Goal: Transaction & Acquisition: Download file/media

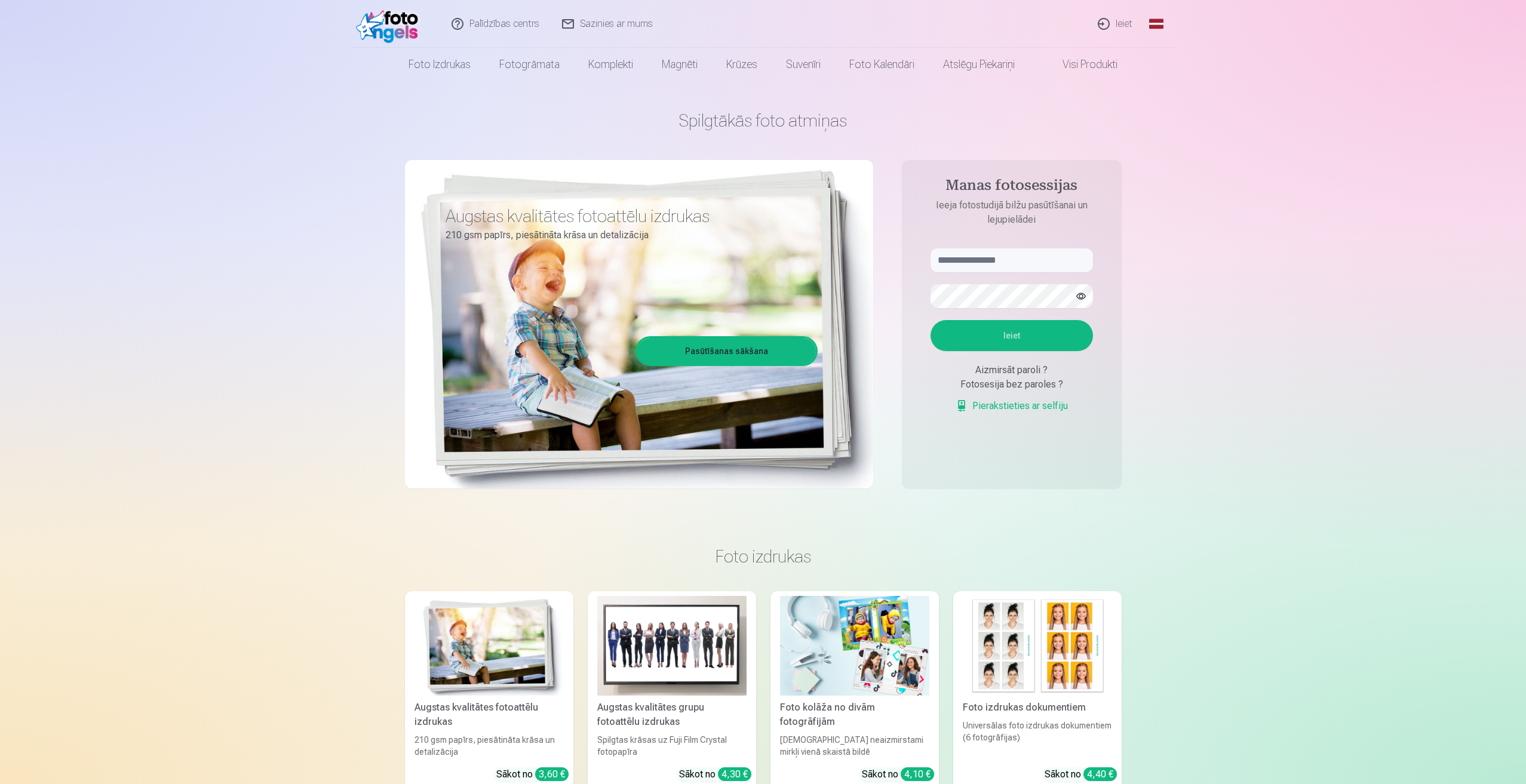
click at [1121, 22] on link "Ieiet" at bounding box center [1116, 24] width 57 height 48
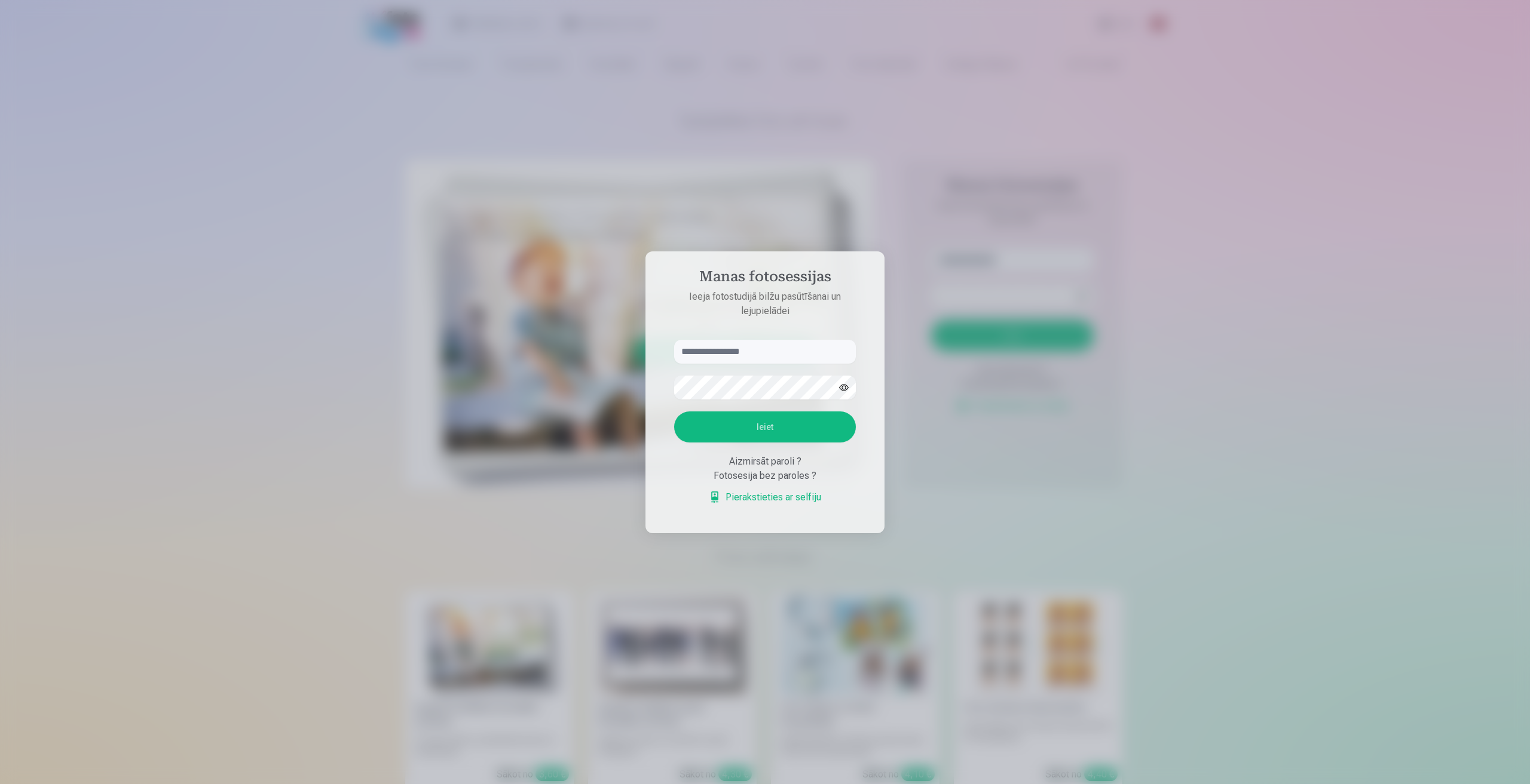
click at [731, 348] on input "text" at bounding box center [764, 352] width 182 height 24
type input "*"
type input "**********"
click at [786, 428] on button "Ieiet" at bounding box center [764, 427] width 182 height 31
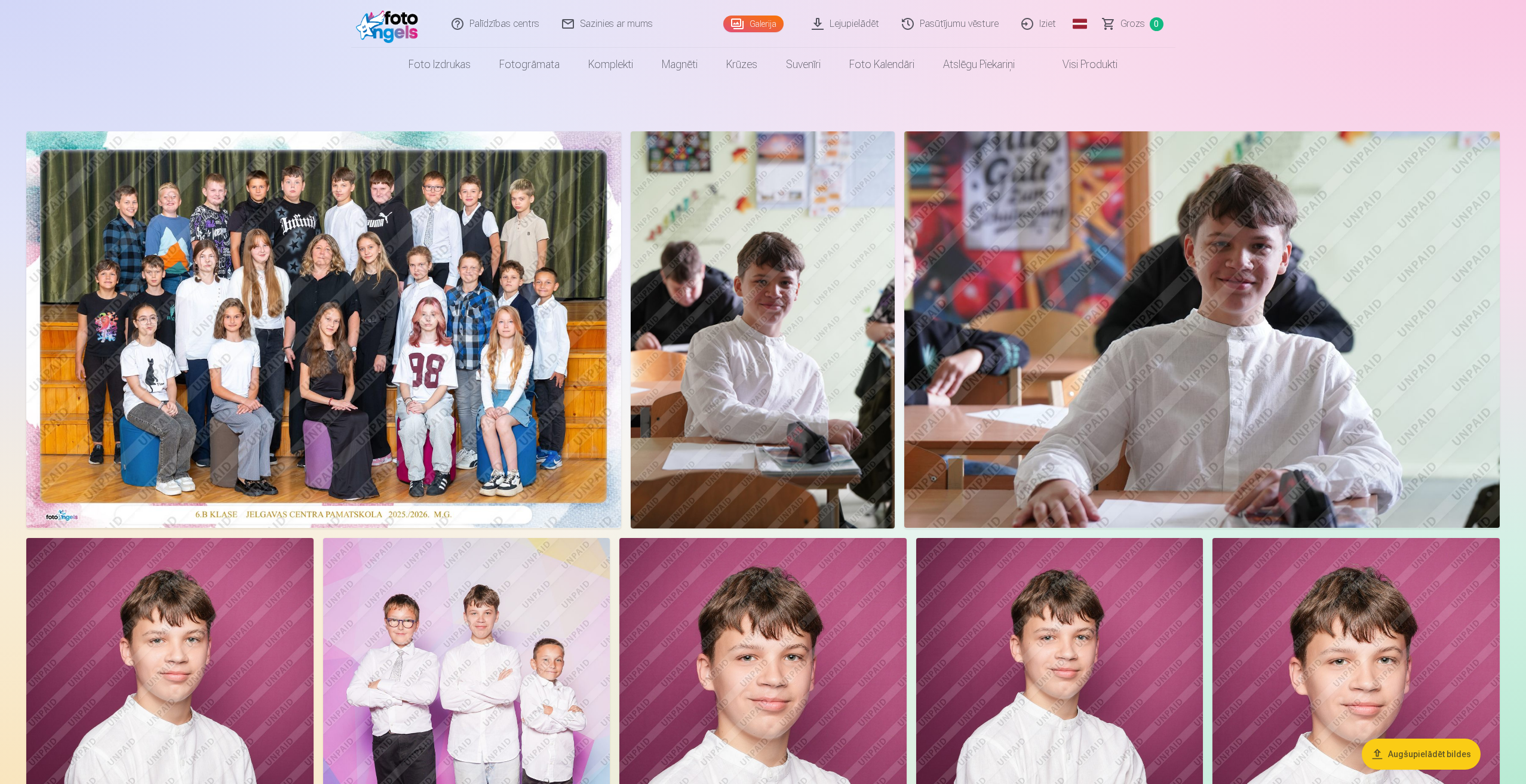
click at [836, 23] on link "Lejupielādēt" at bounding box center [846, 24] width 90 height 48
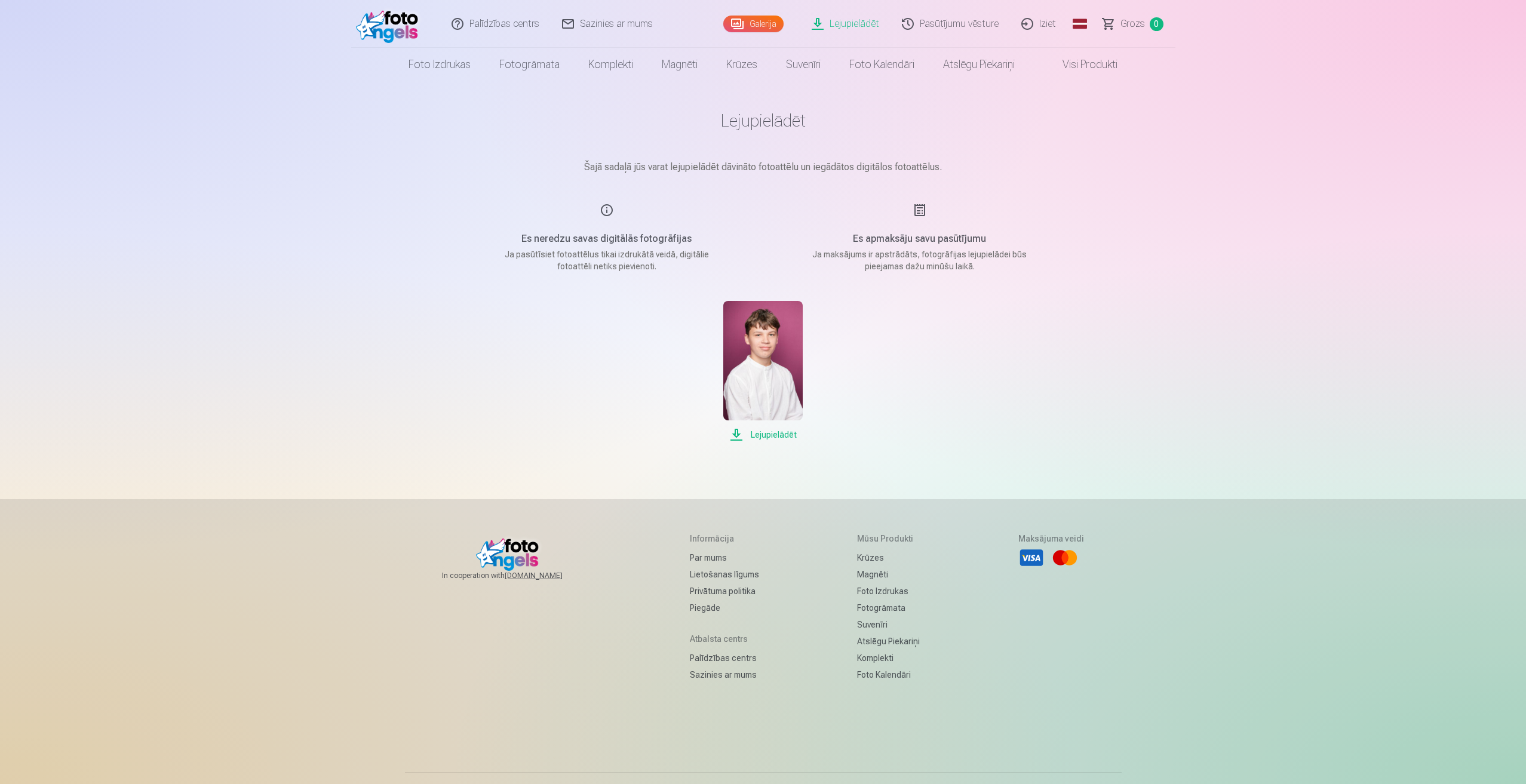
click at [766, 434] on span "Lejupielādēt" at bounding box center [763, 435] width 79 height 14
click at [966, 30] on link "Pasūtījumu vēsture" at bounding box center [951, 24] width 120 height 48
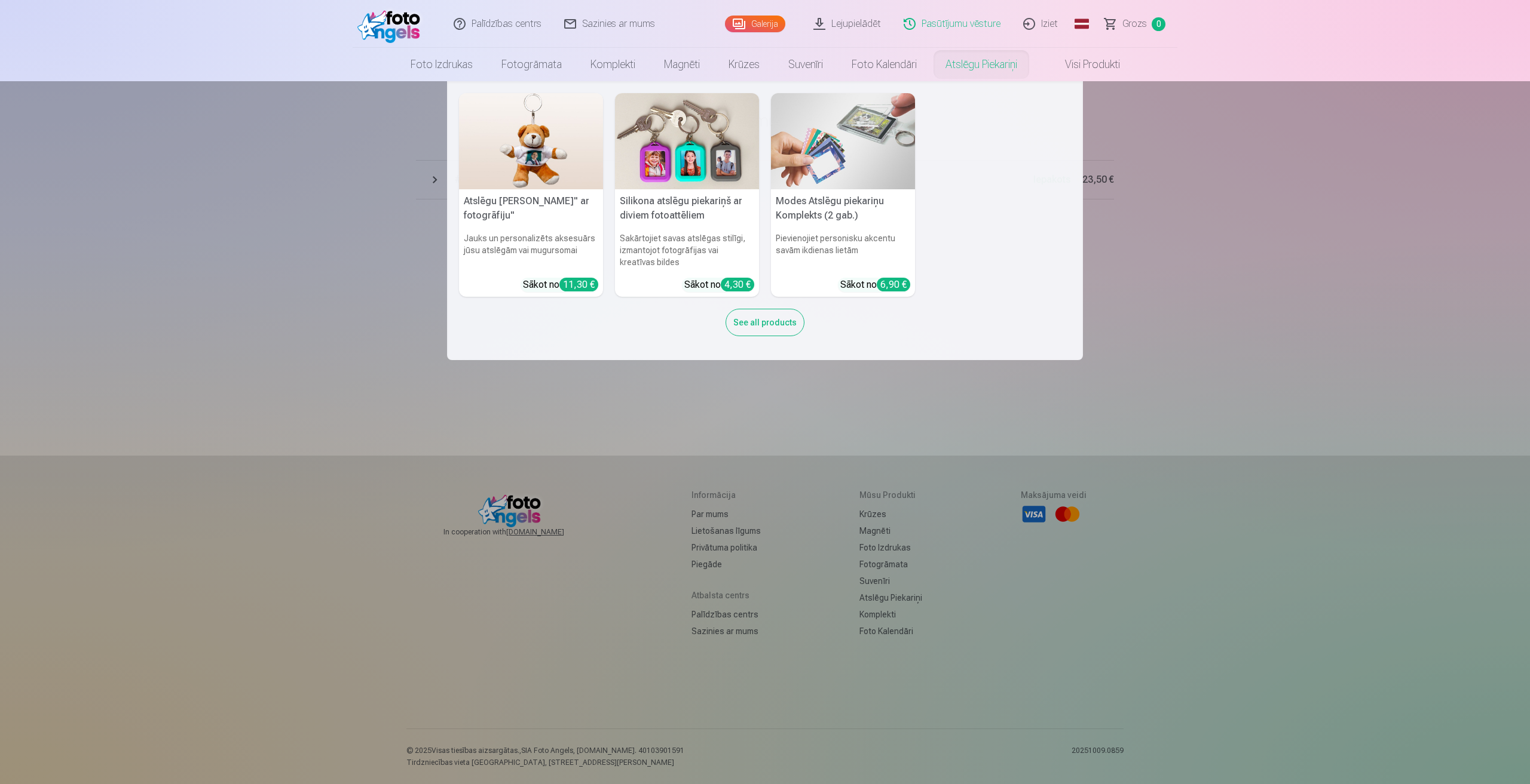
click at [1140, 146] on nav "Atslēgu piekariņš Lācītis" ar fotogrāfiju" Jauks un personalizēts aksesuārs jūs…" at bounding box center [765, 220] width 1530 height 279
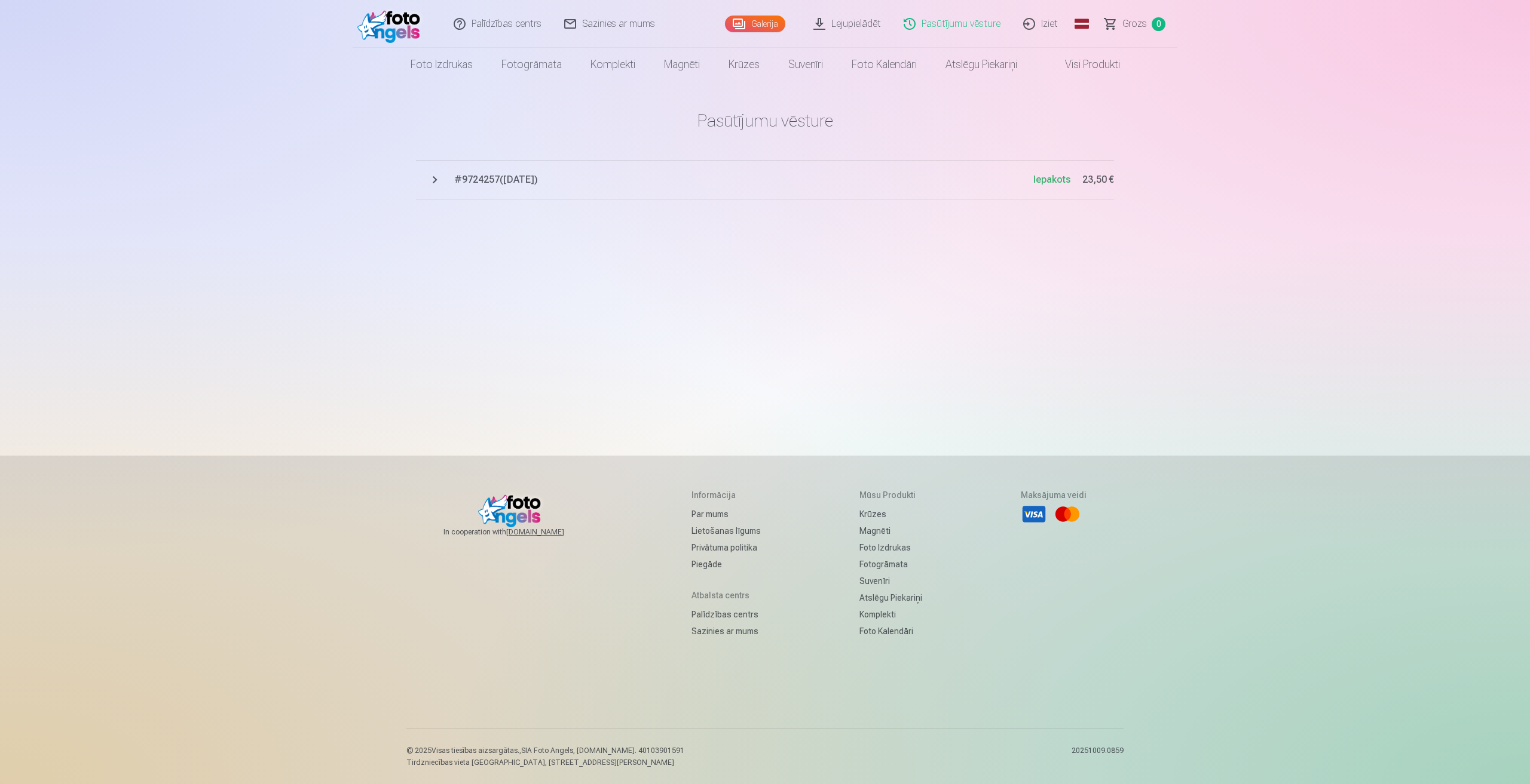
click at [518, 183] on span "# 9724257 ( 5.10.2025 )" at bounding box center [744, 180] width 579 height 14
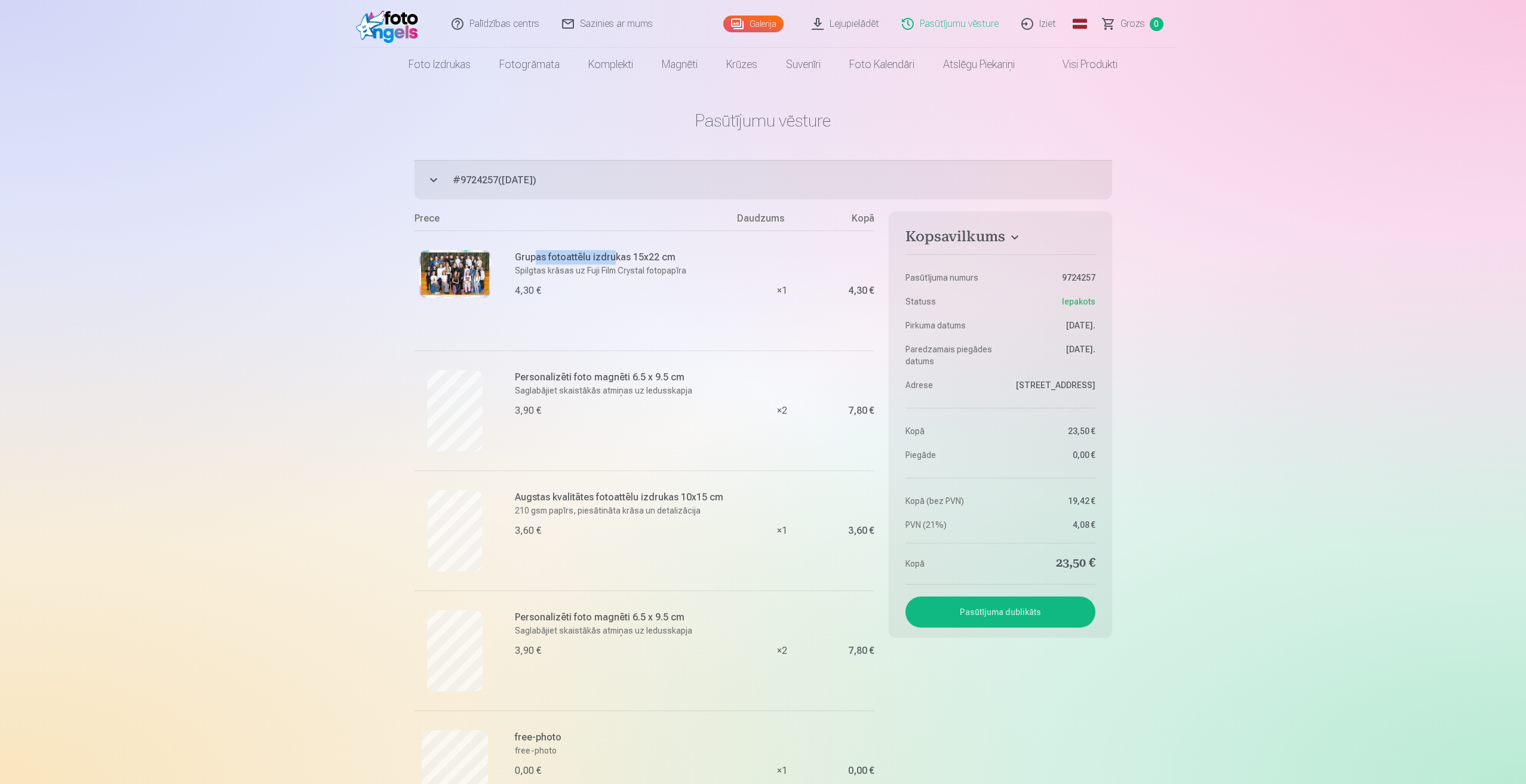
drag, startPoint x: 533, startPoint y: 257, endPoint x: 611, endPoint y: 257, distance: 78.0
click at [611, 257] on h6 "Grupas fotoattēlu izdrukas 15x22 cm" at bounding box center [623, 257] width 216 height 14
click at [462, 268] on img at bounding box center [455, 274] width 72 height 48
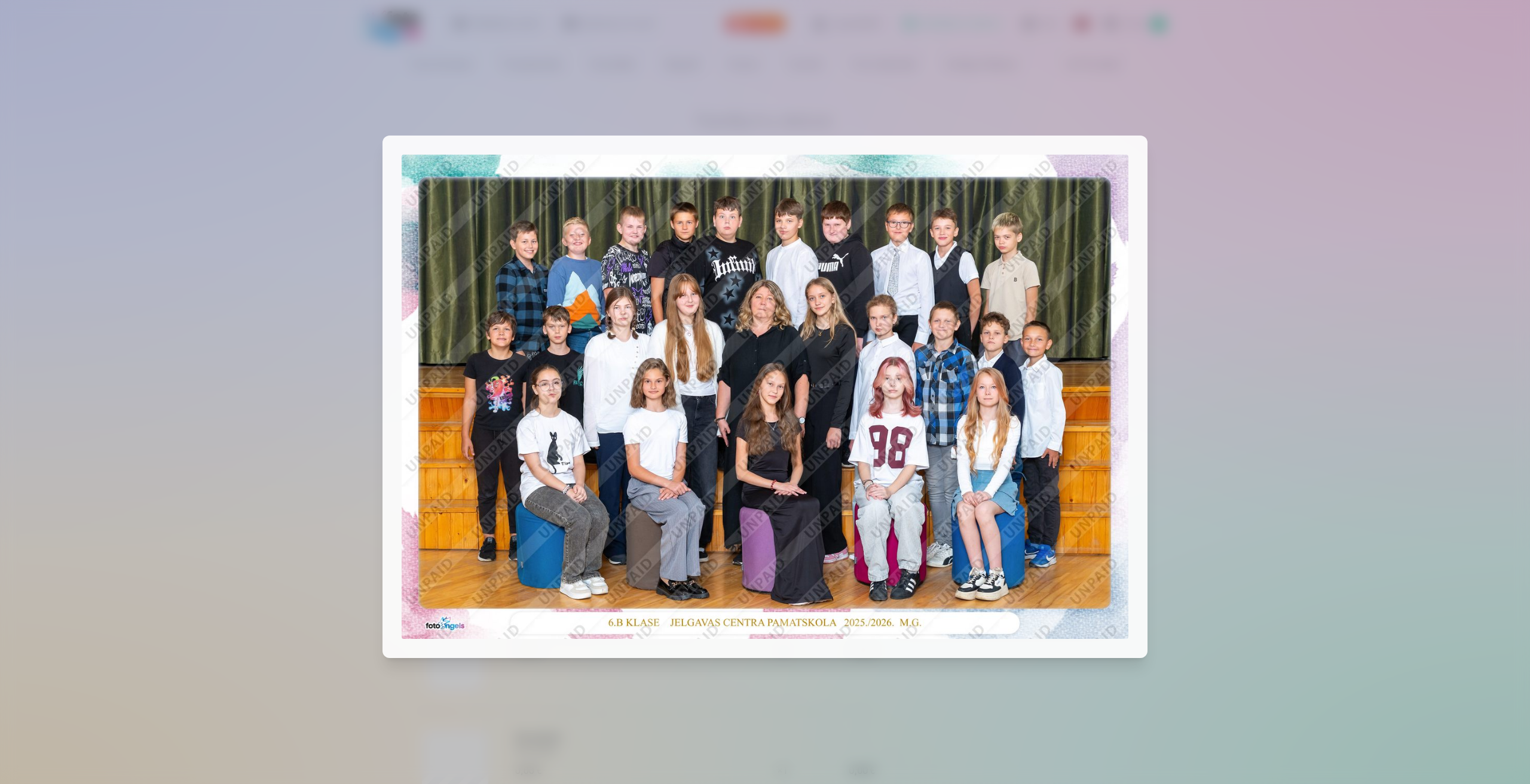
click at [1170, 305] on div at bounding box center [765, 392] width 1530 height 784
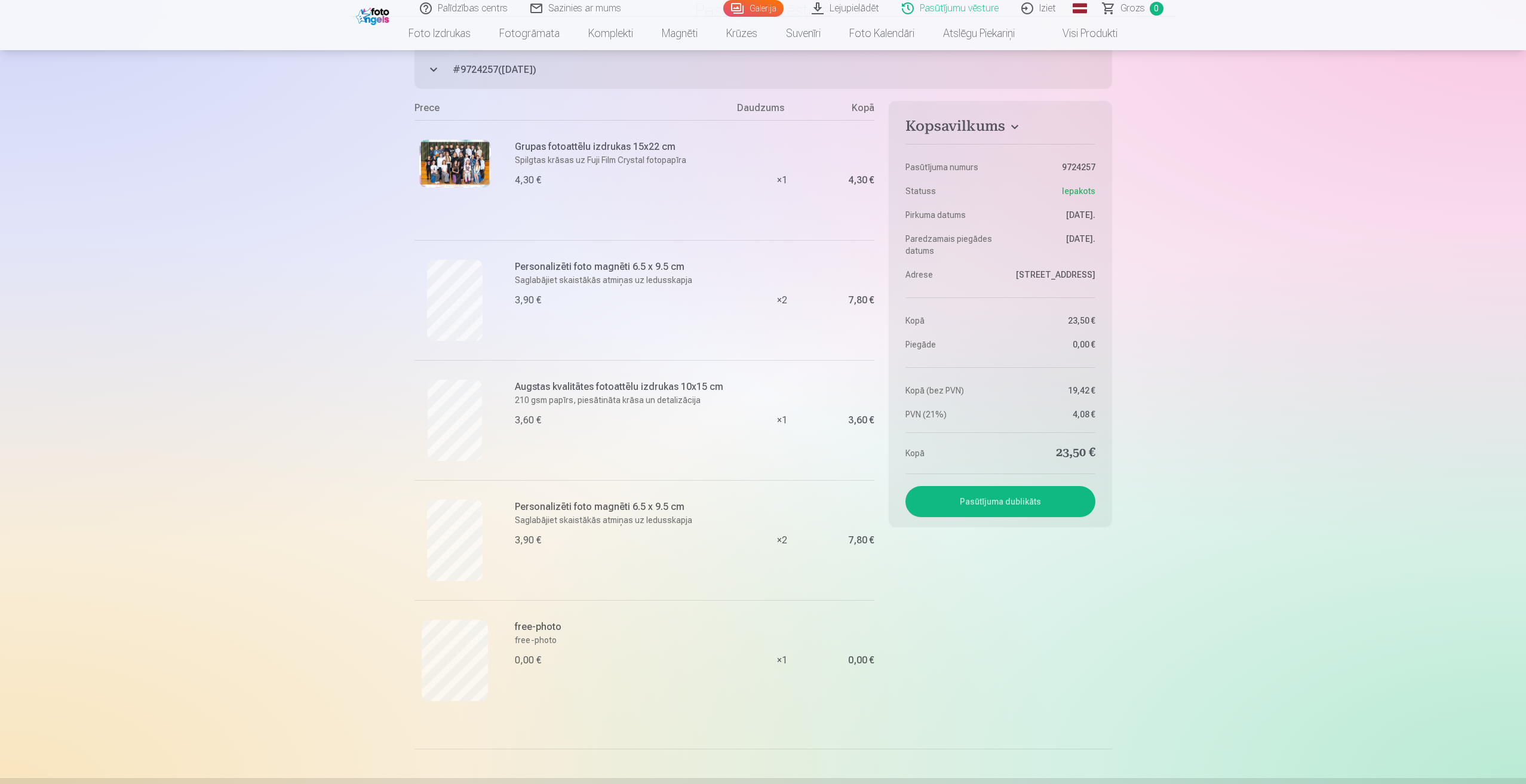
scroll to position [120, 0]
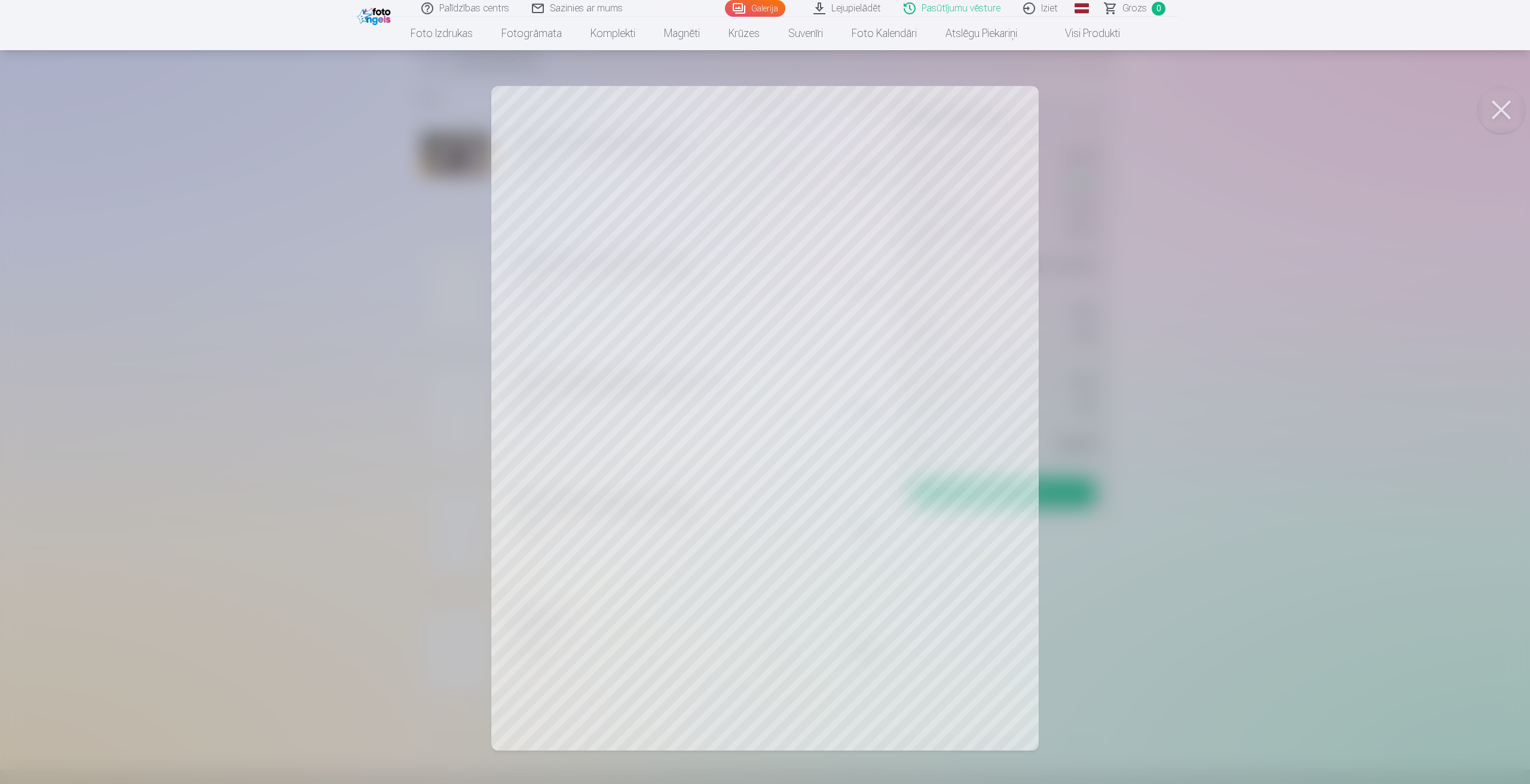
click at [627, 449] on div at bounding box center [765, 392] width 1530 height 784
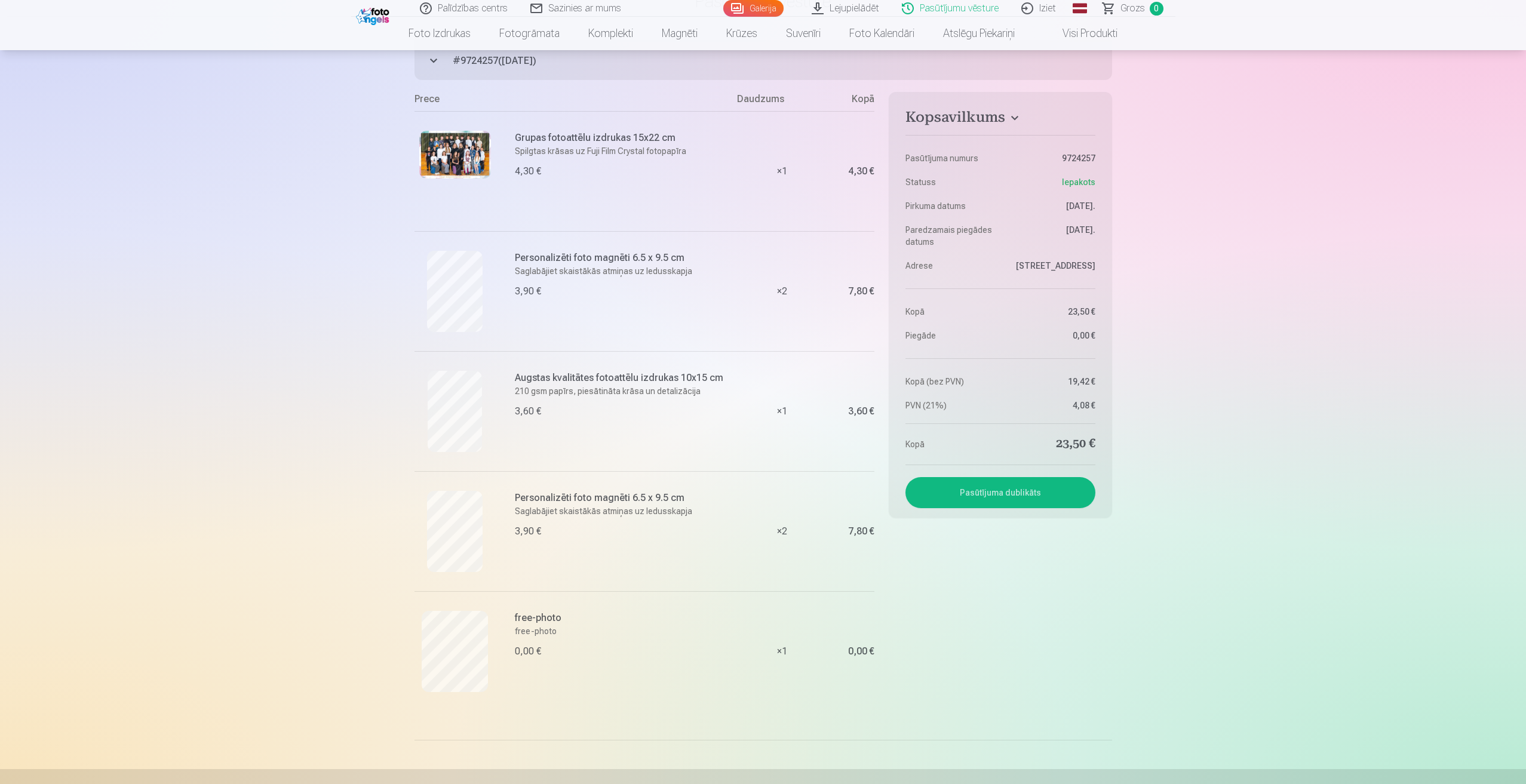
click at [538, 499] on h6 "Personalizēti foto magnēti 6.5 x 9.5 cm" at bounding box center [623, 498] width 216 height 14
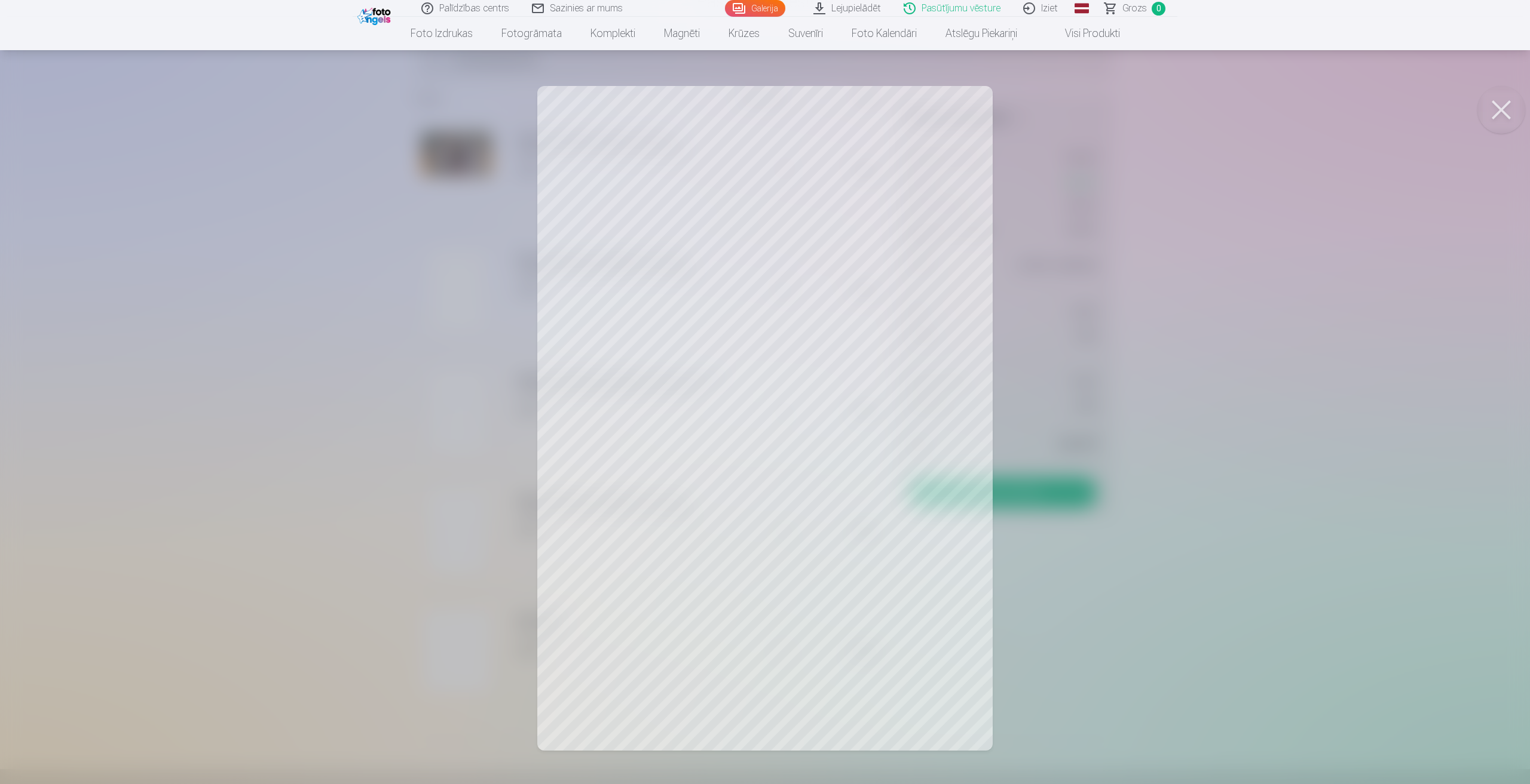
click at [1154, 391] on div at bounding box center [765, 392] width 1530 height 784
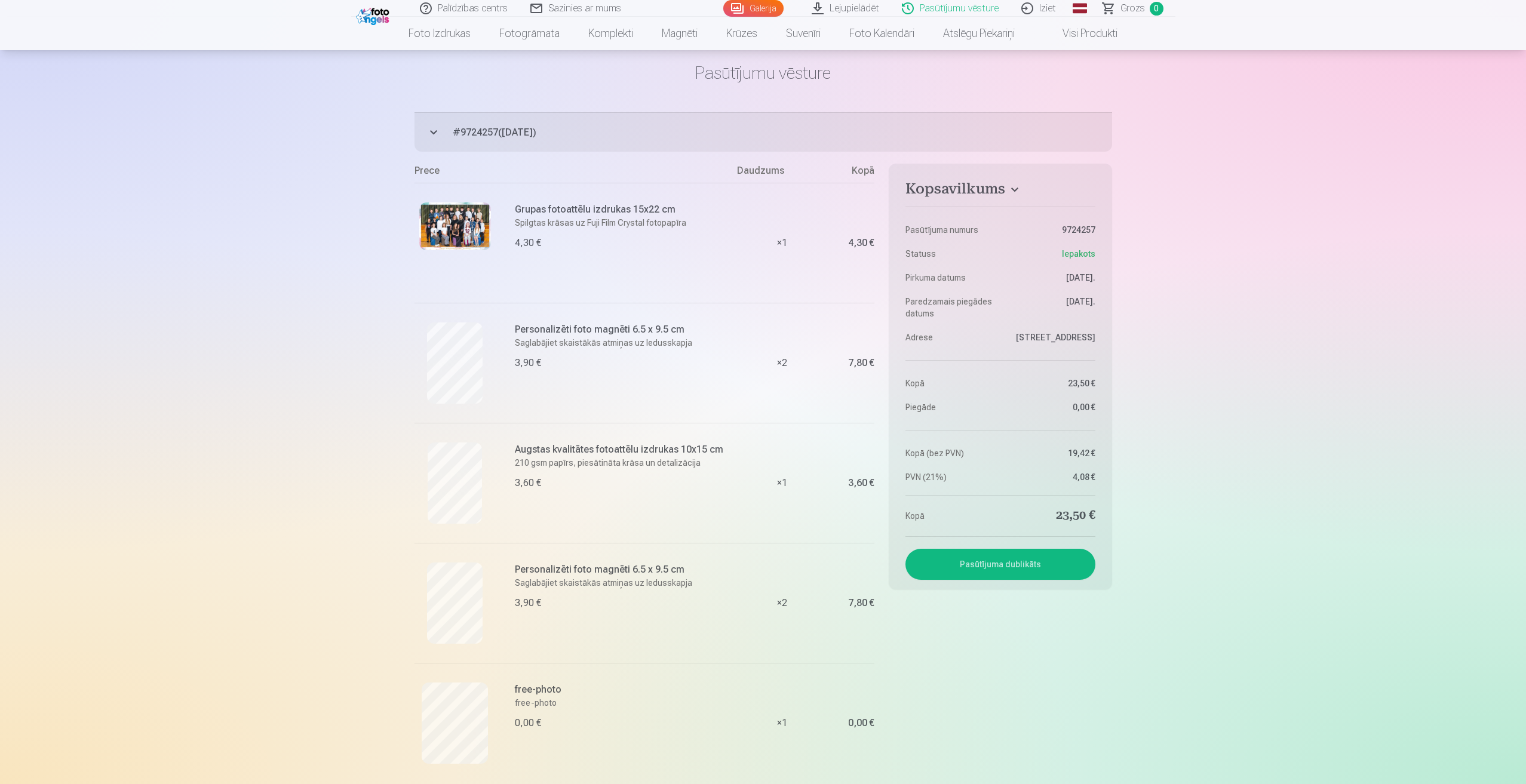
scroll to position [0, 0]
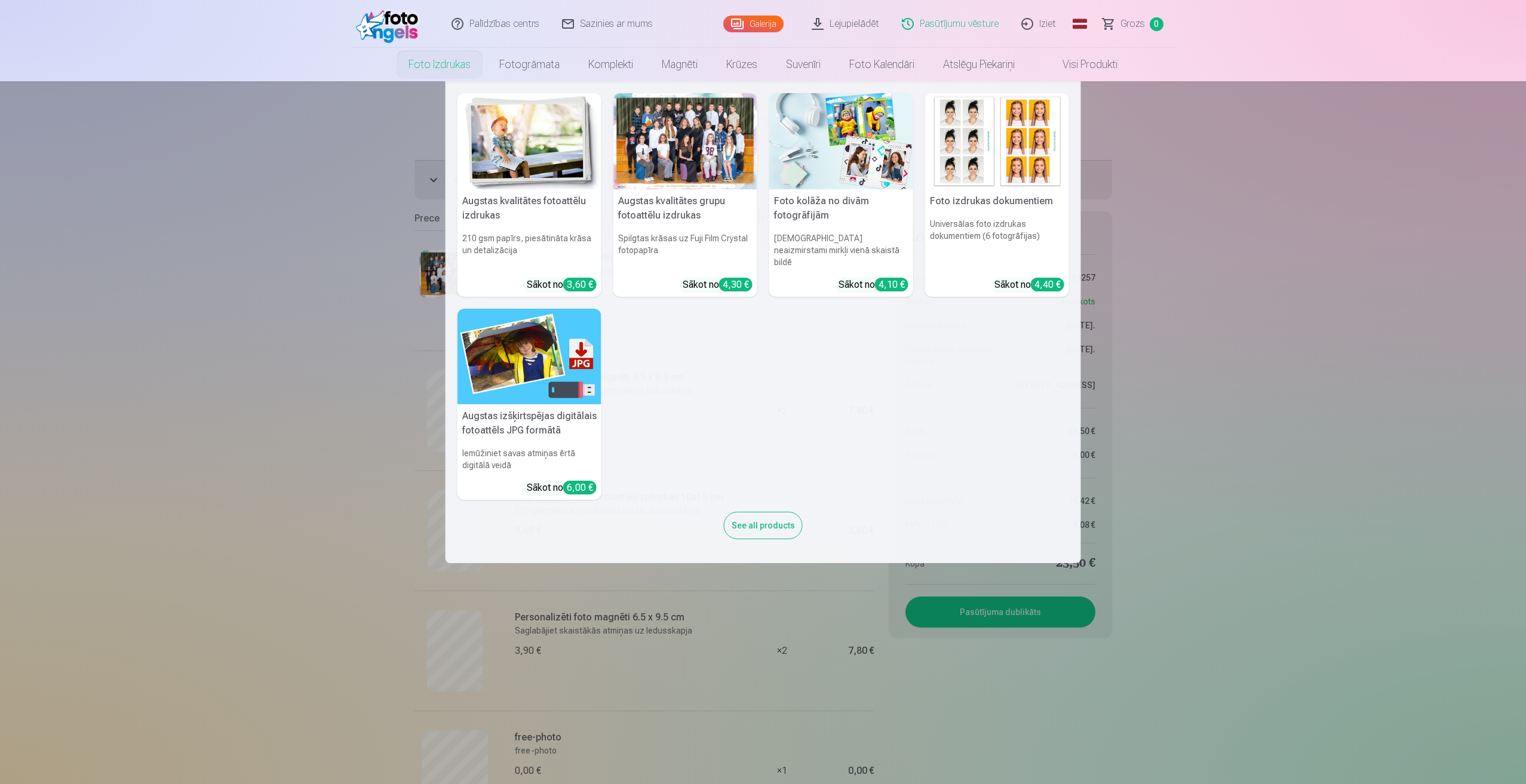
click at [1201, 394] on nav "Augstas kvalitātes fotoattēlu izdrukas 210 gsm papīrs, piesātināta krāsa un det…" at bounding box center [763, 322] width 1526 height 482
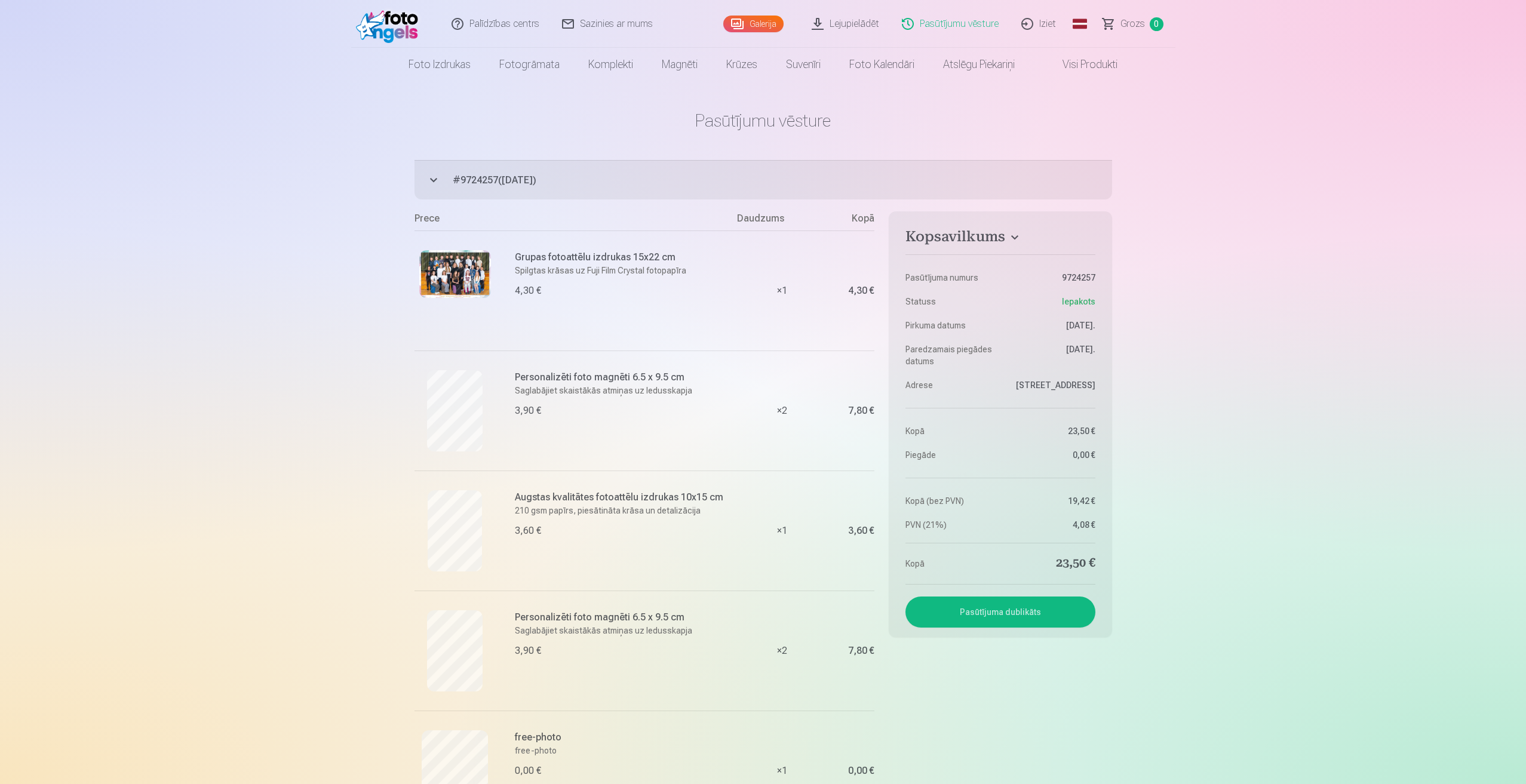
click at [755, 24] on link "Galerija" at bounding box center [753, 24] width 60 height 17
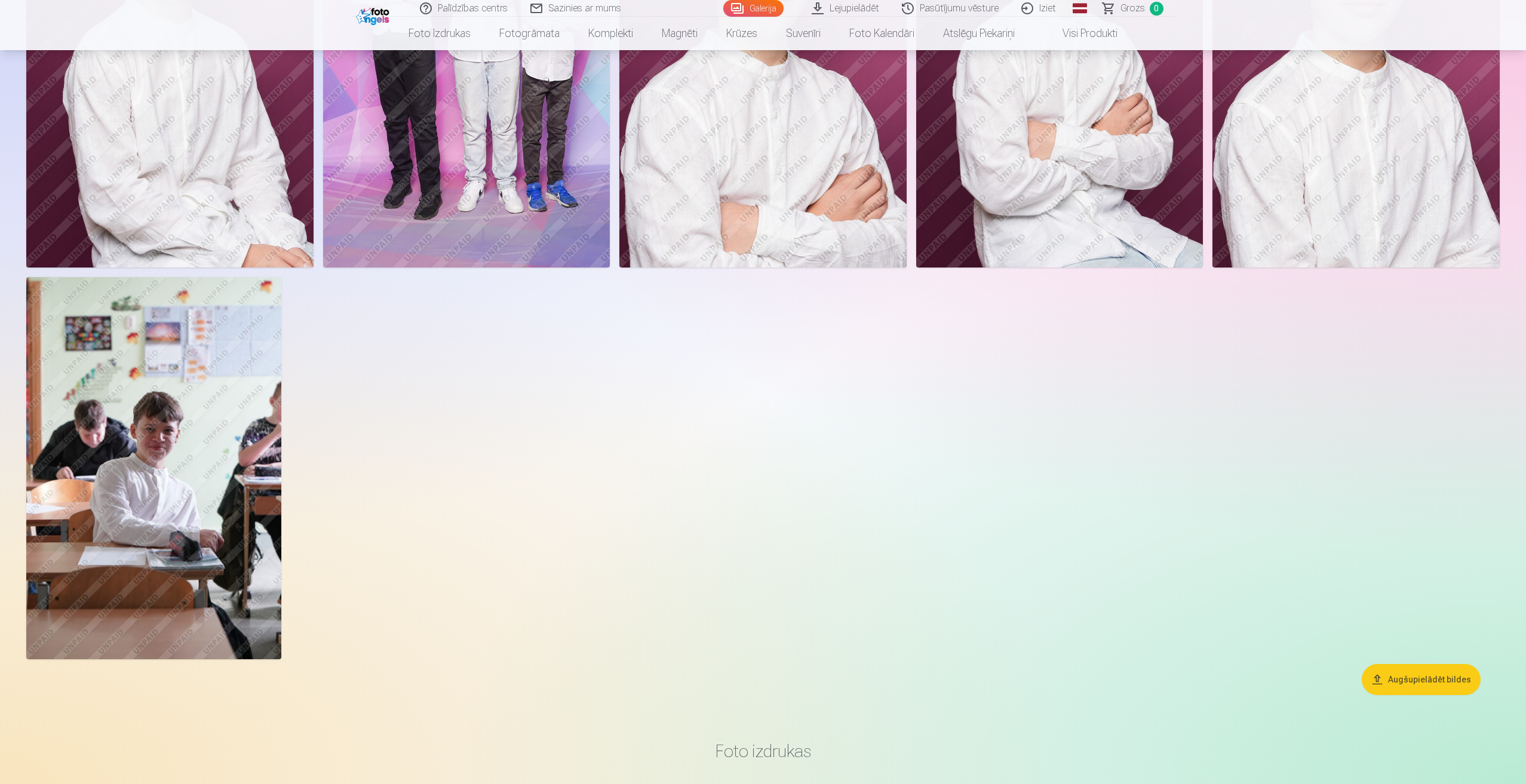
scroll to position [716, 0]
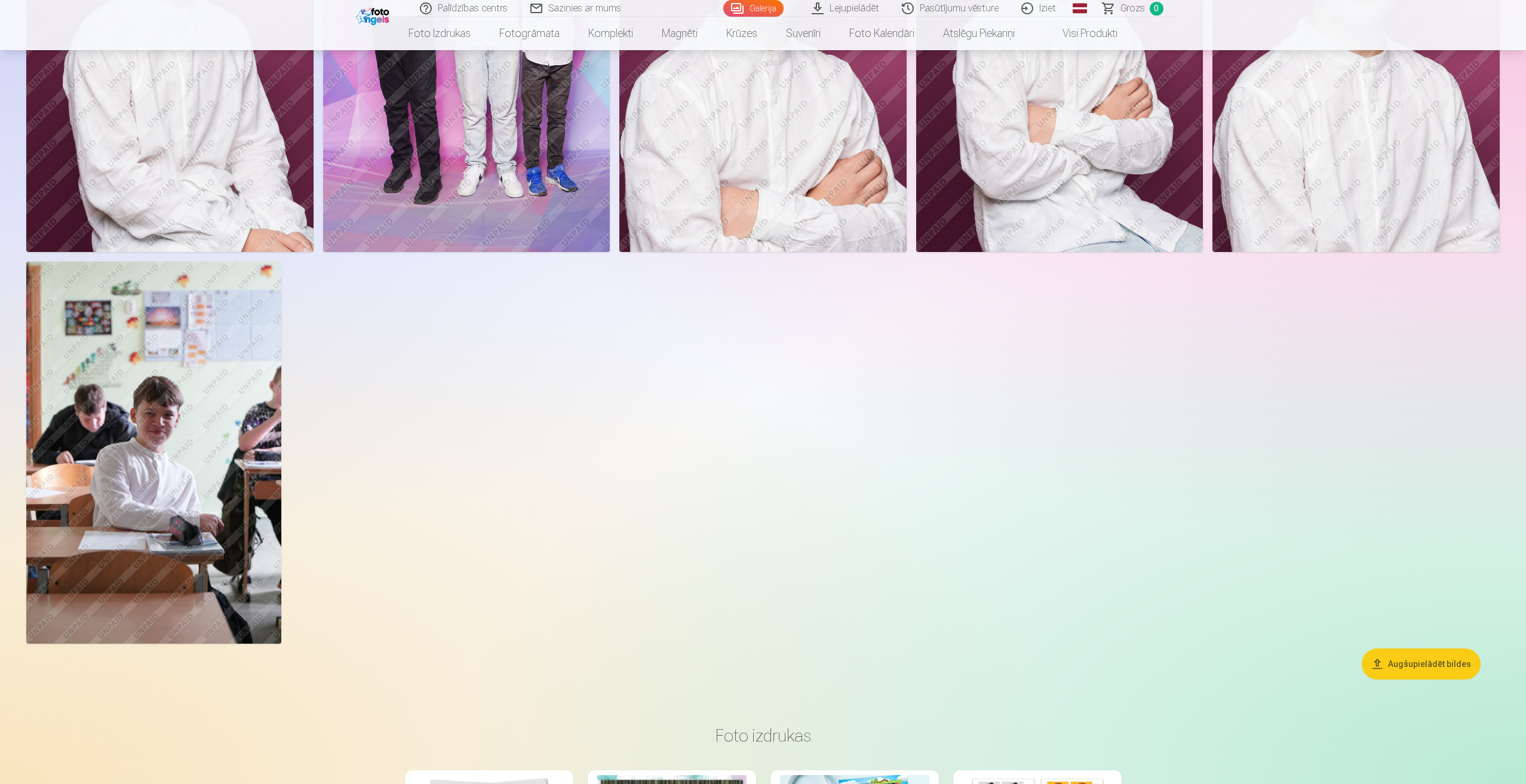
click at [1438, 672] on button "Augšupielādēt bildes" at bounding box center [1421, 664] width 119 height 31
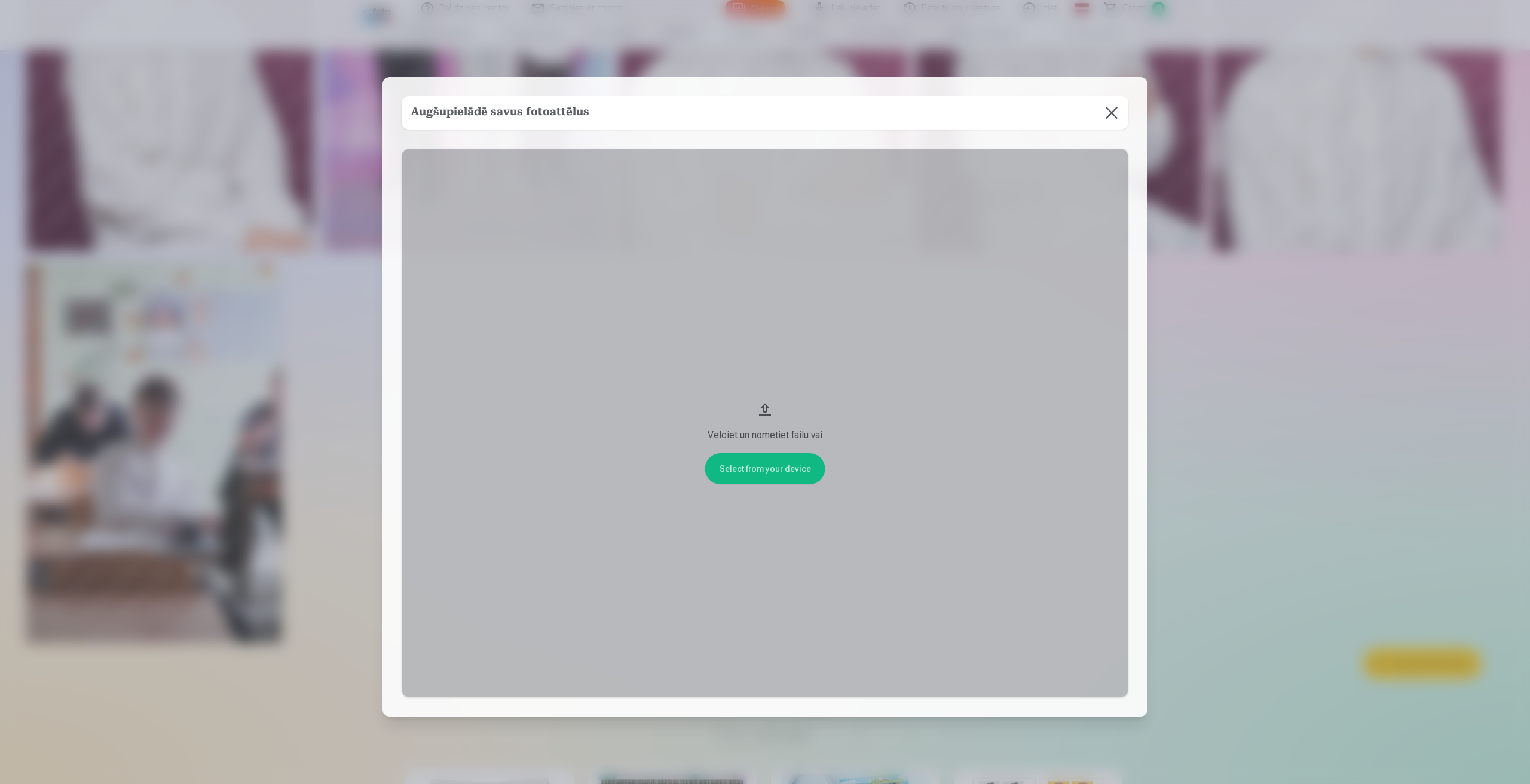
click at [1114, 108] on button at bounding box center [1112, 113] width 34 height 34
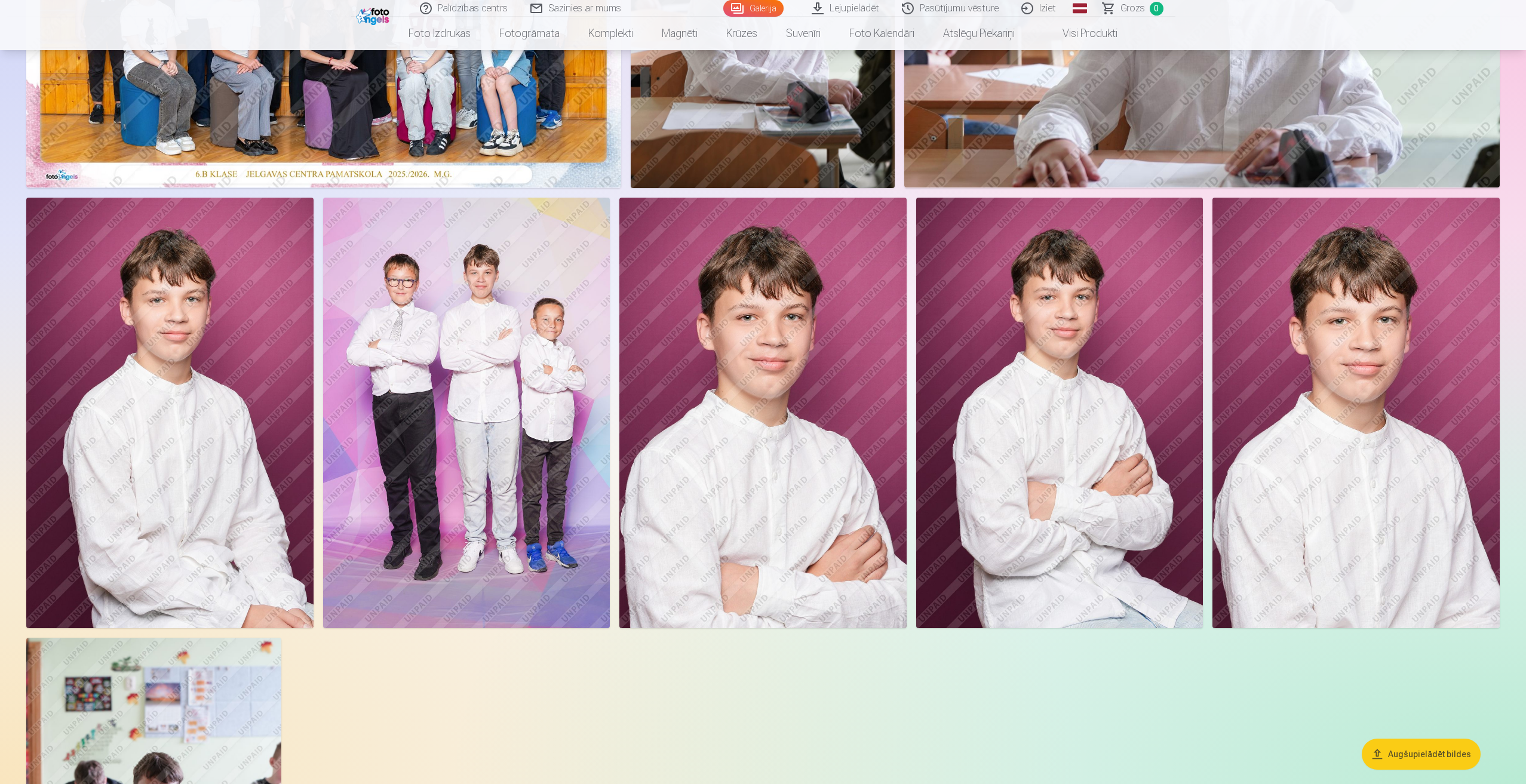
scroll to position [300, 0]
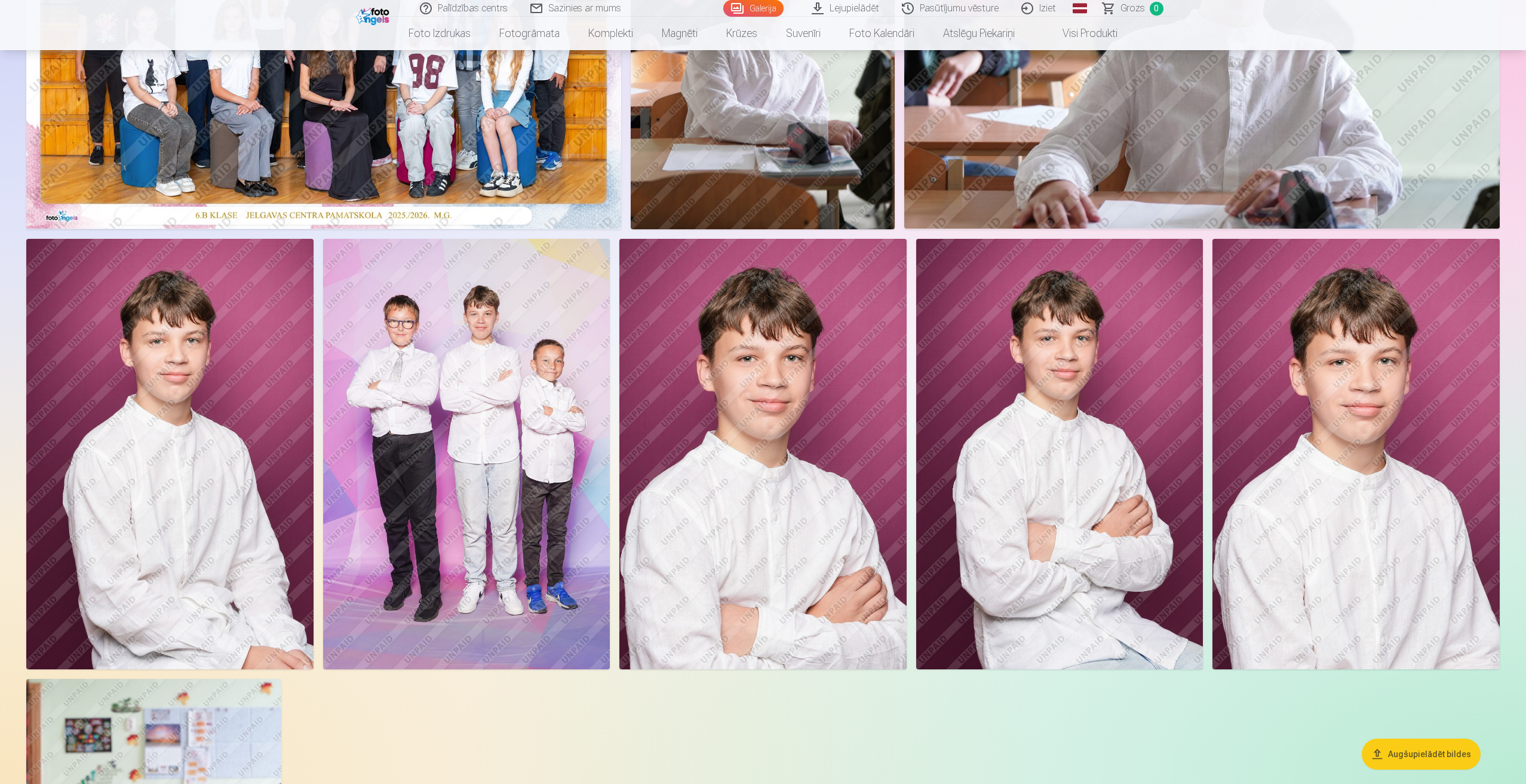
click at [538, 462] on img at bounding box center [467, 454] width 287 height 430
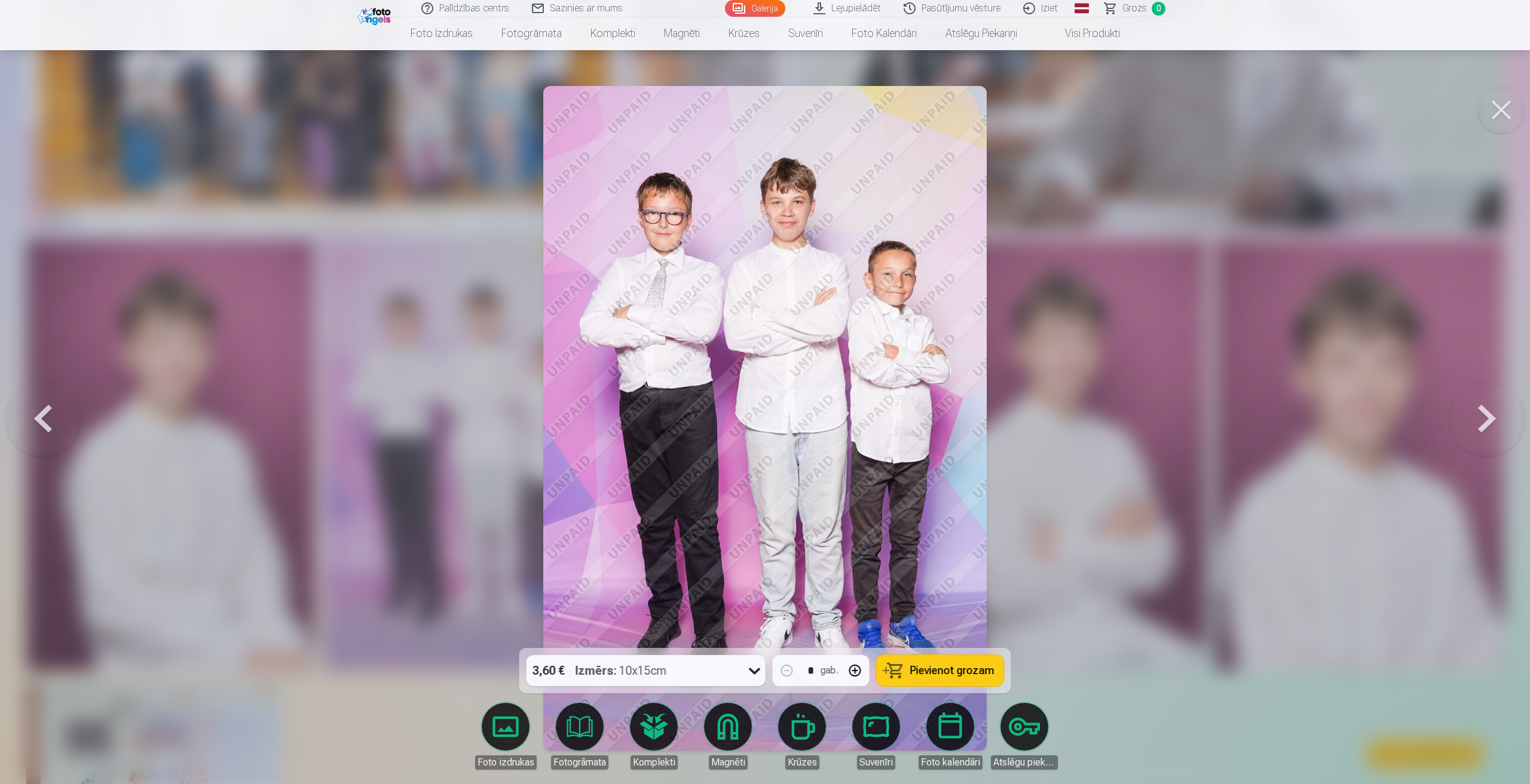
click at [1035, 600] on div at bounding box center [765, 392] width 1530 height 784
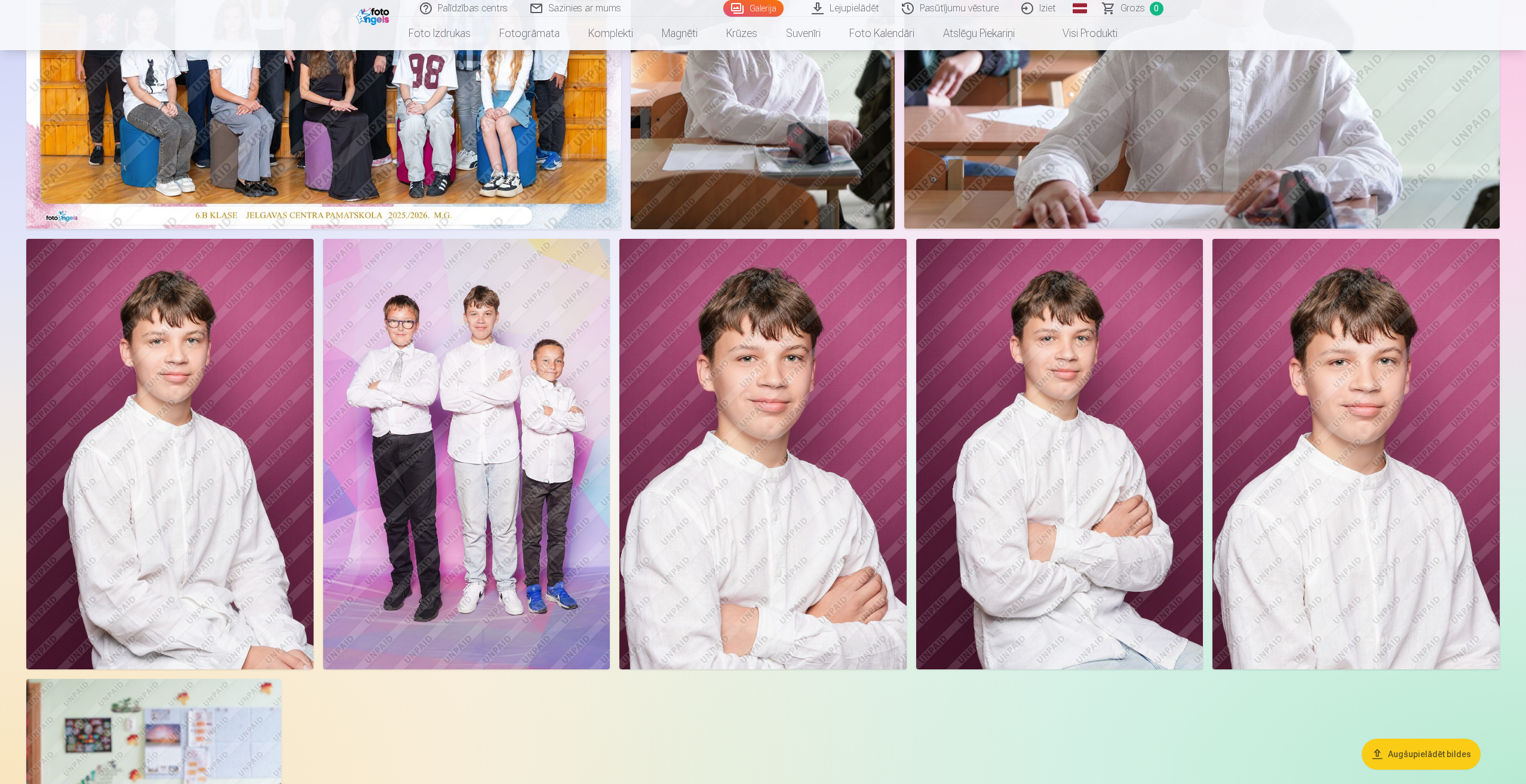
click at [495, 501] on img at bounding box center [467, 454] width 287 height 430
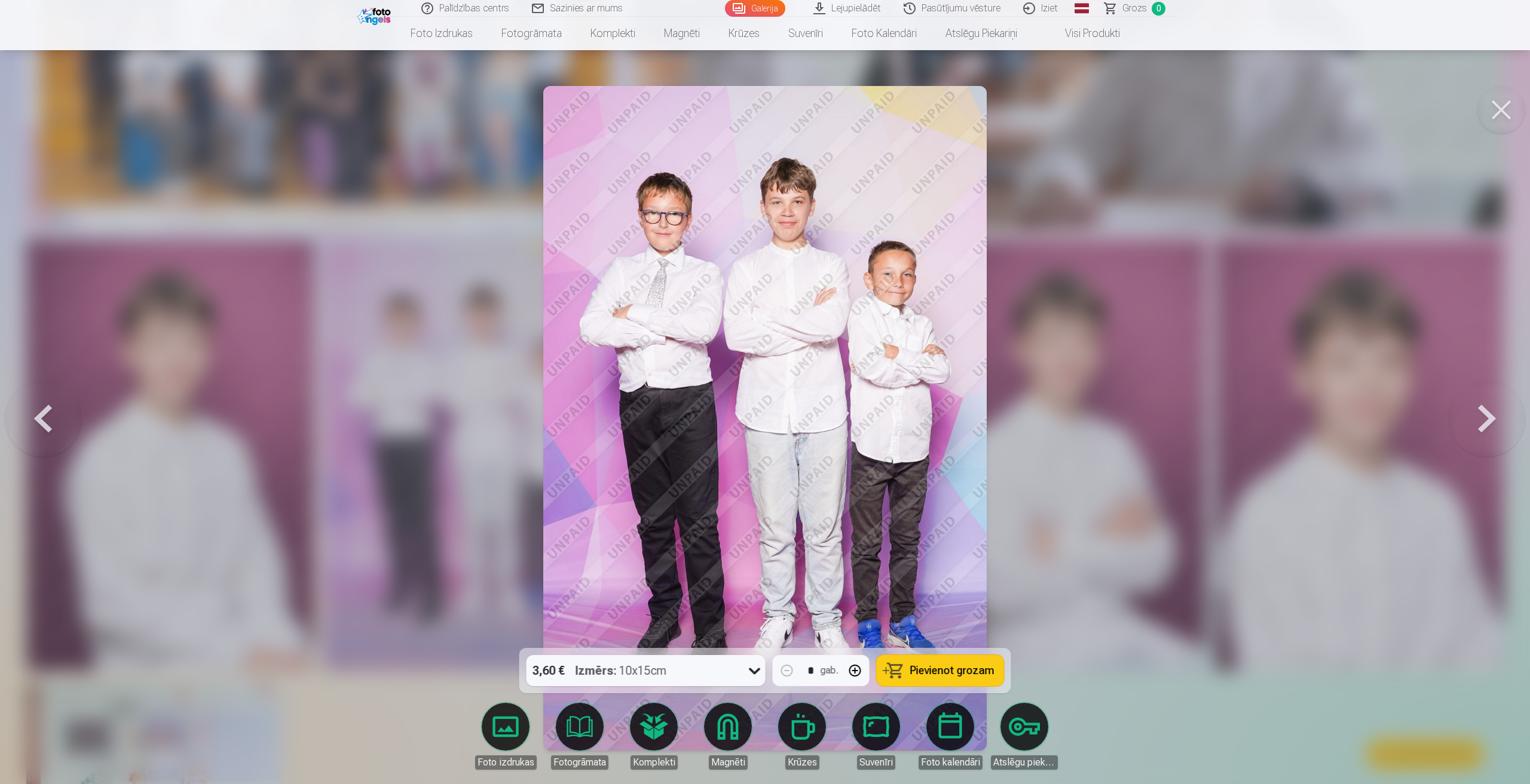
click at [43, 414] on button at bounding box center [43, 419] width 77 height 435
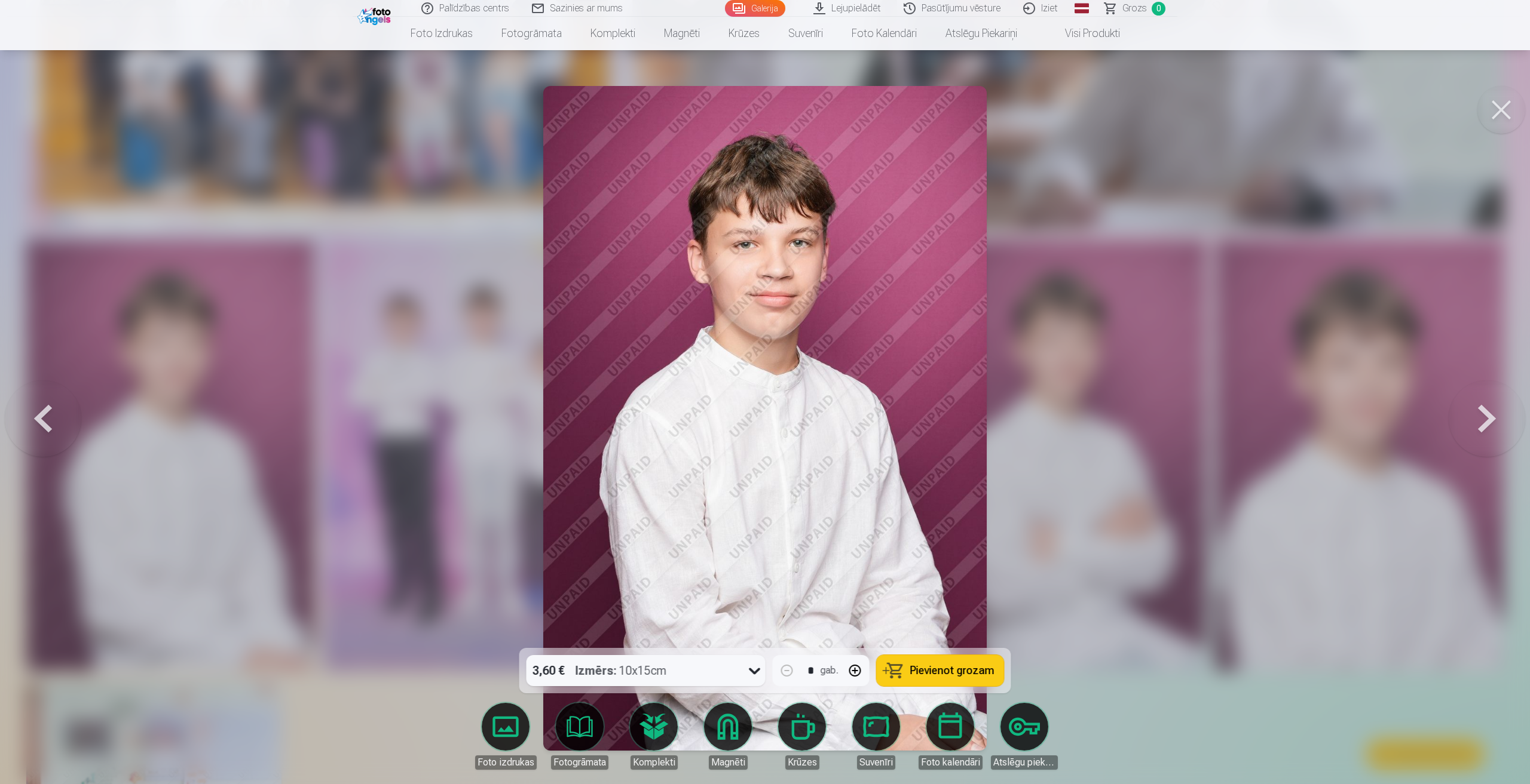
click at [41, 418] on button at bounding box center [43, 419] width 77 height 435
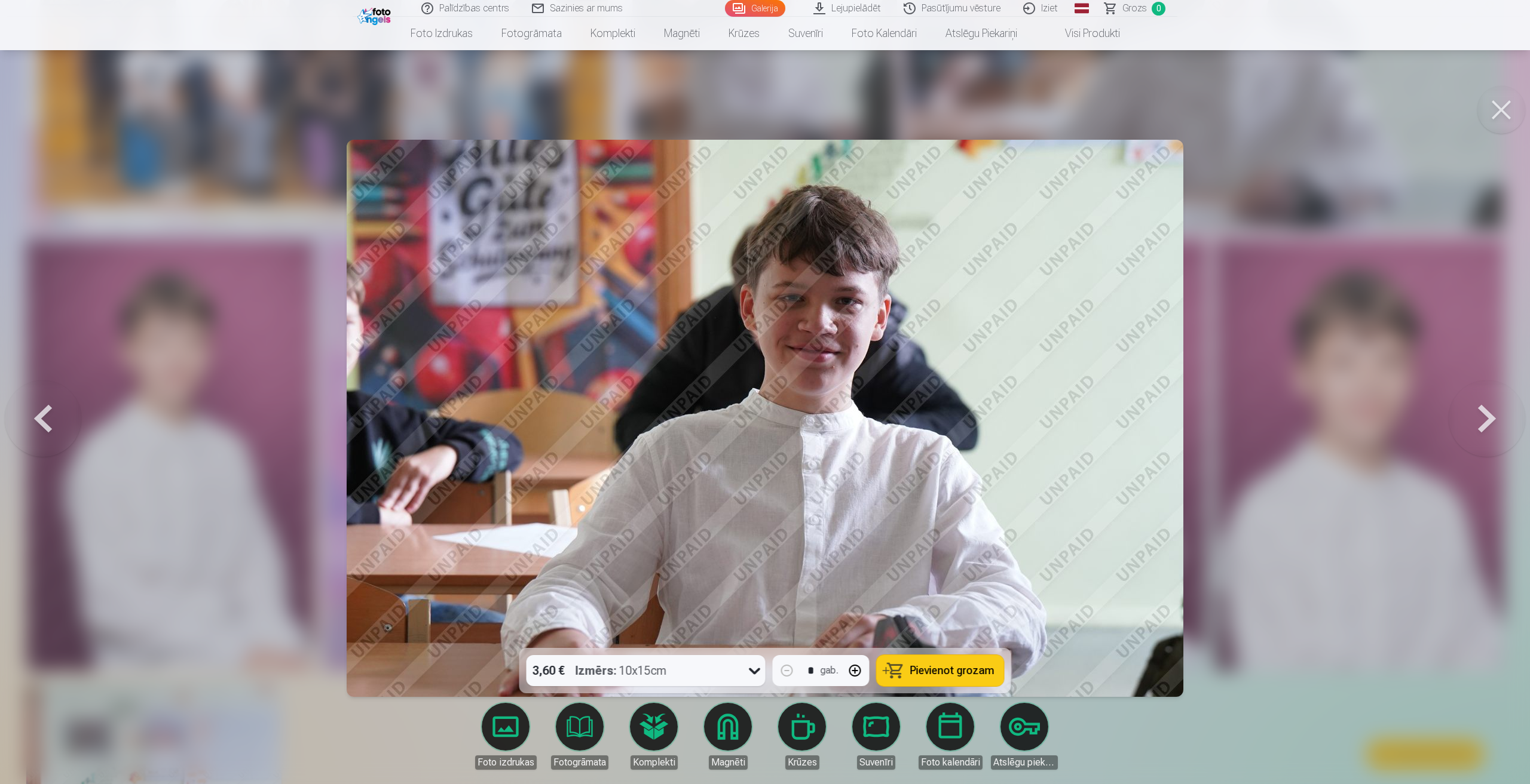
click at [34, 420] on button at bounding box center [43, 419] width 77 height 435
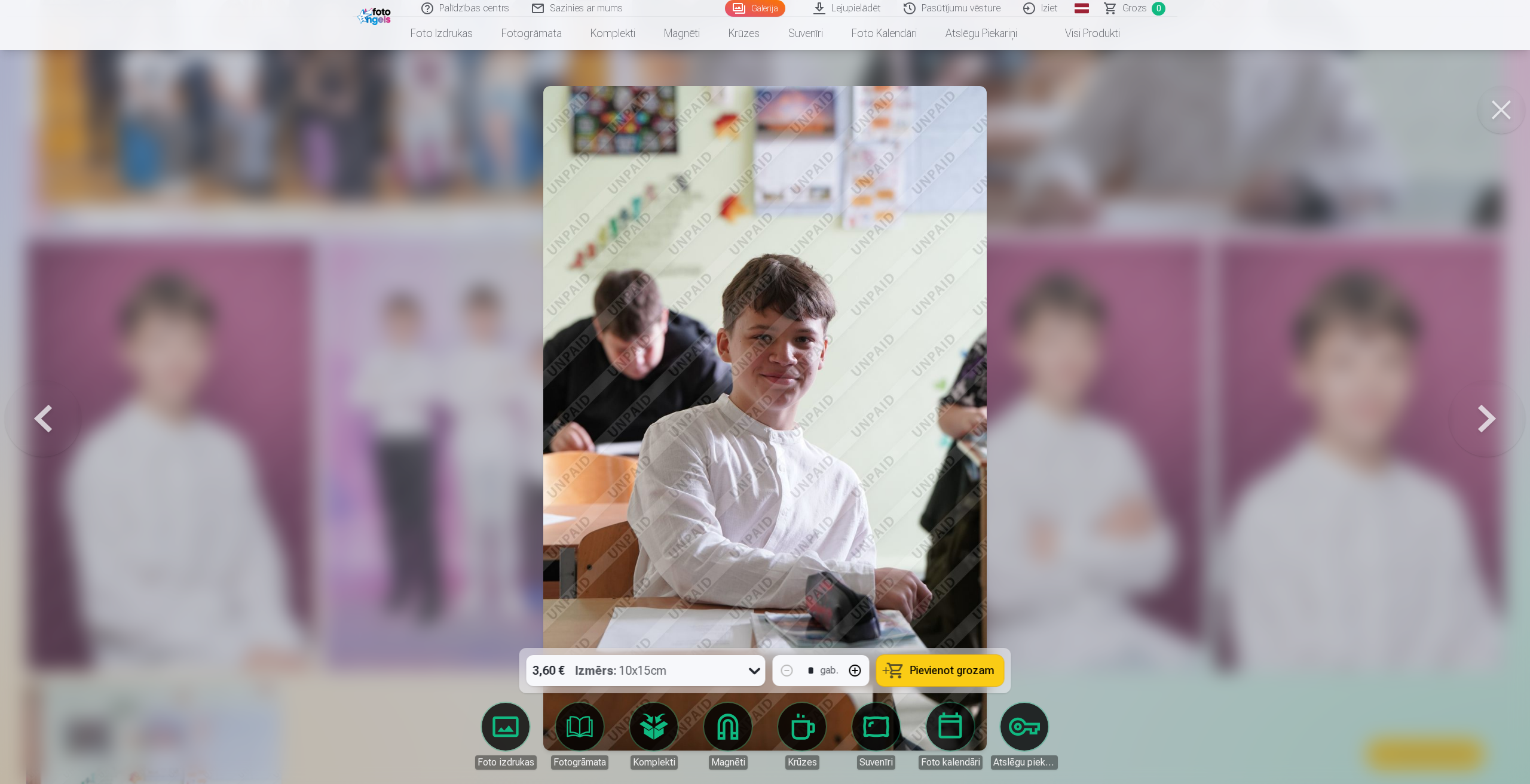
click at [41, 412] on button at bounding box center [43, 419] width 77 height 435
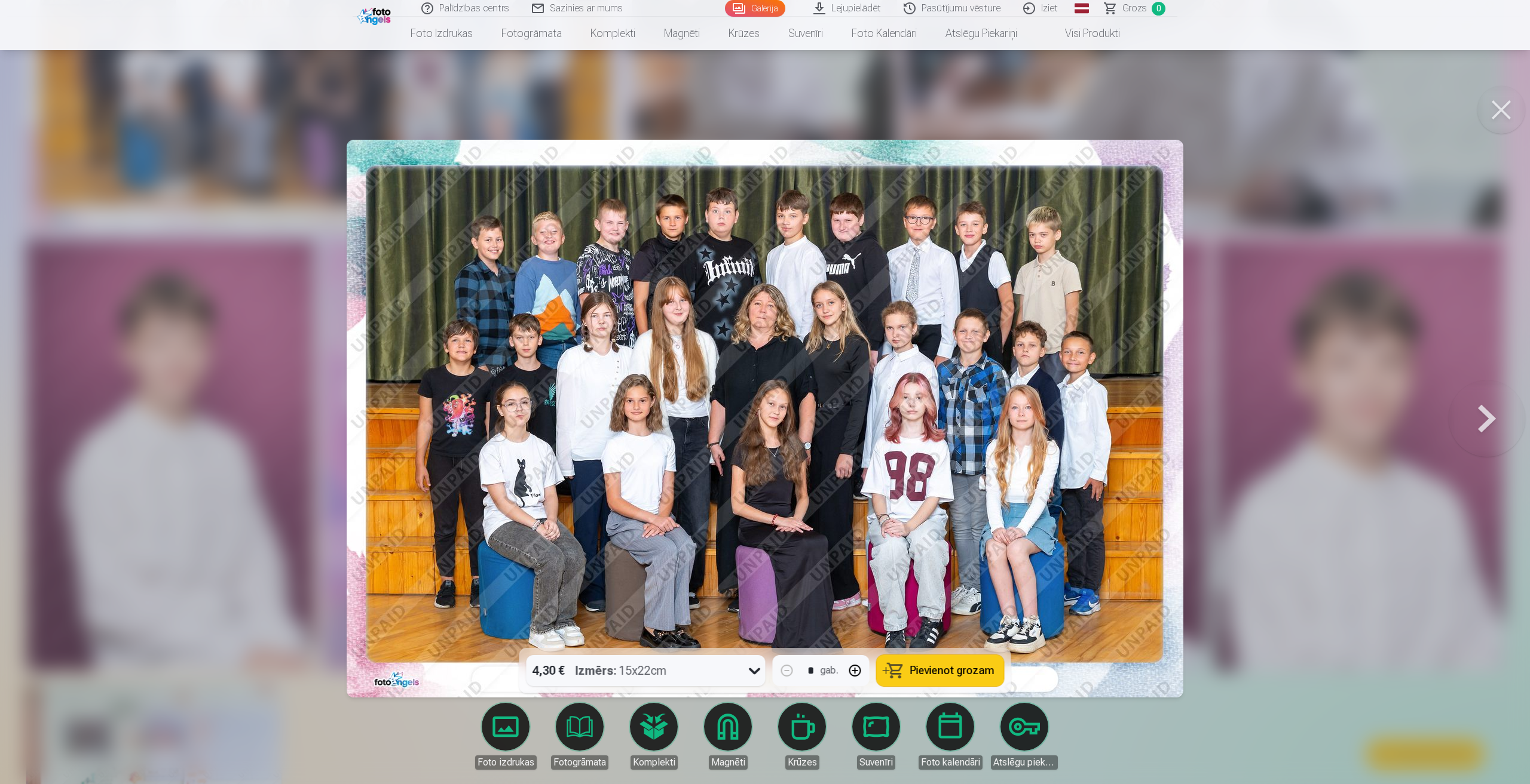
click at [1479, 410] on button at bounding box center [1487, 419] width 77 height 435
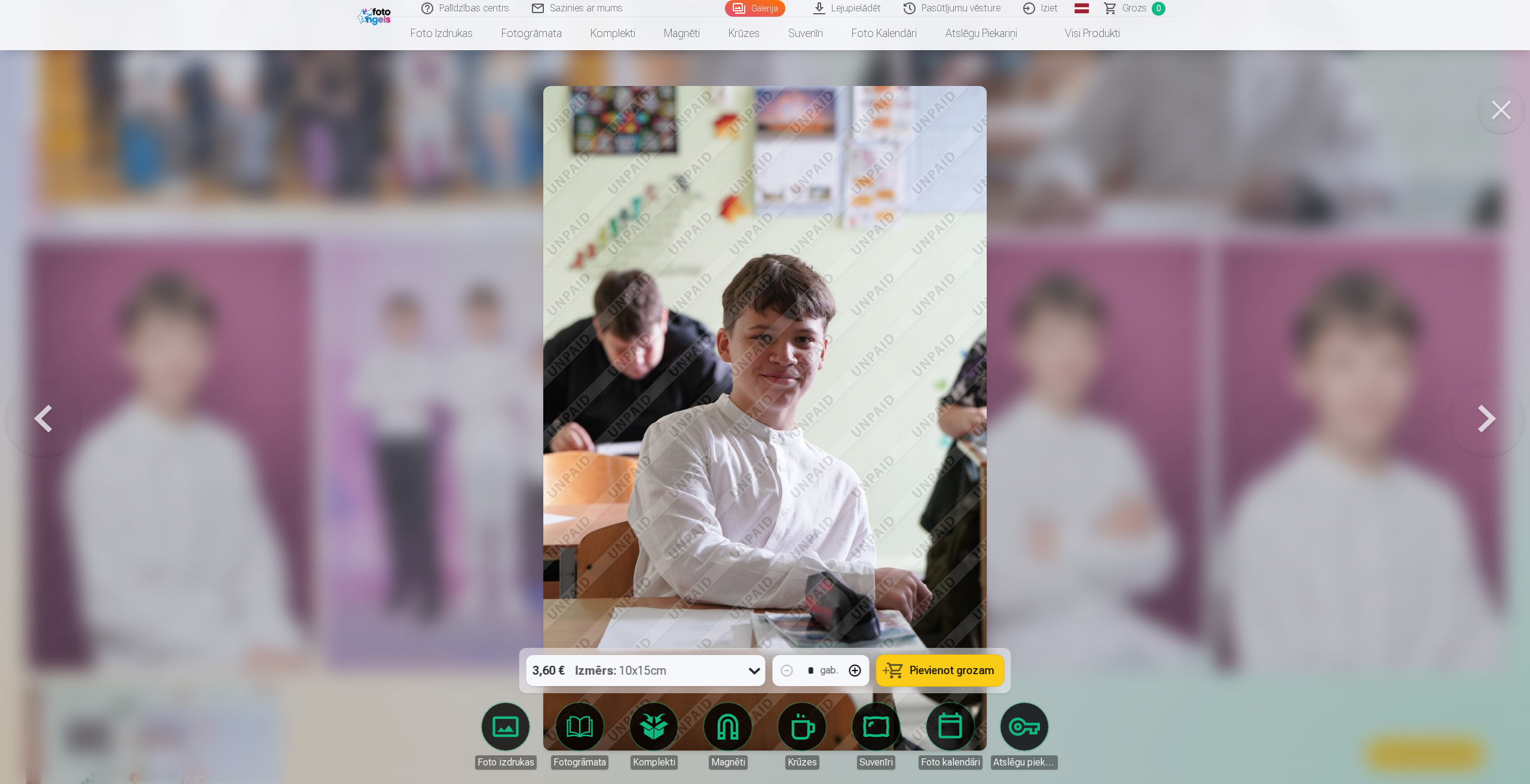
click at [1479, 410] on button at bounding box center [1487, 419] width 77 height 435
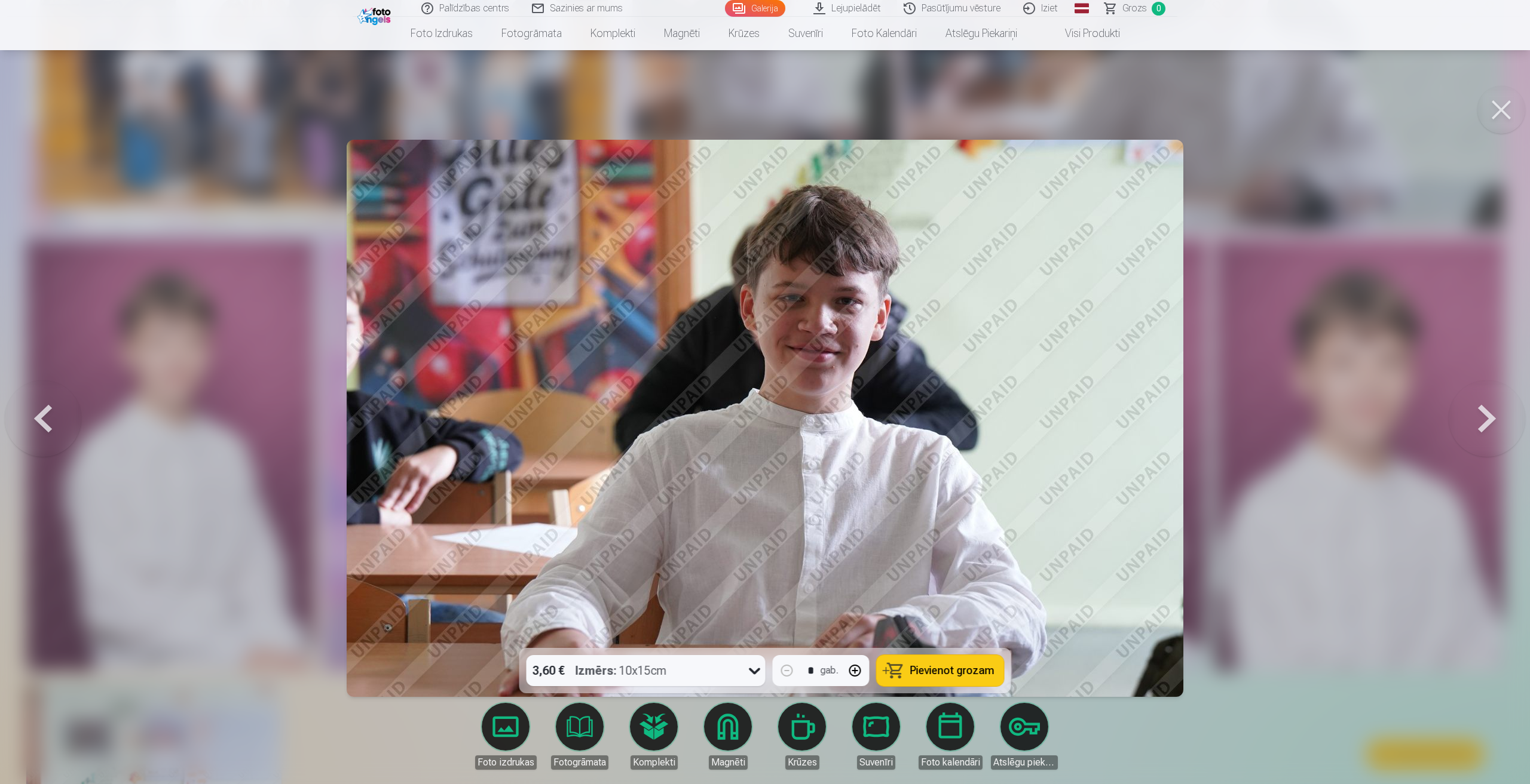
click at [1479, 410] on button at bounding box center [1487, 419] width 77 height 435
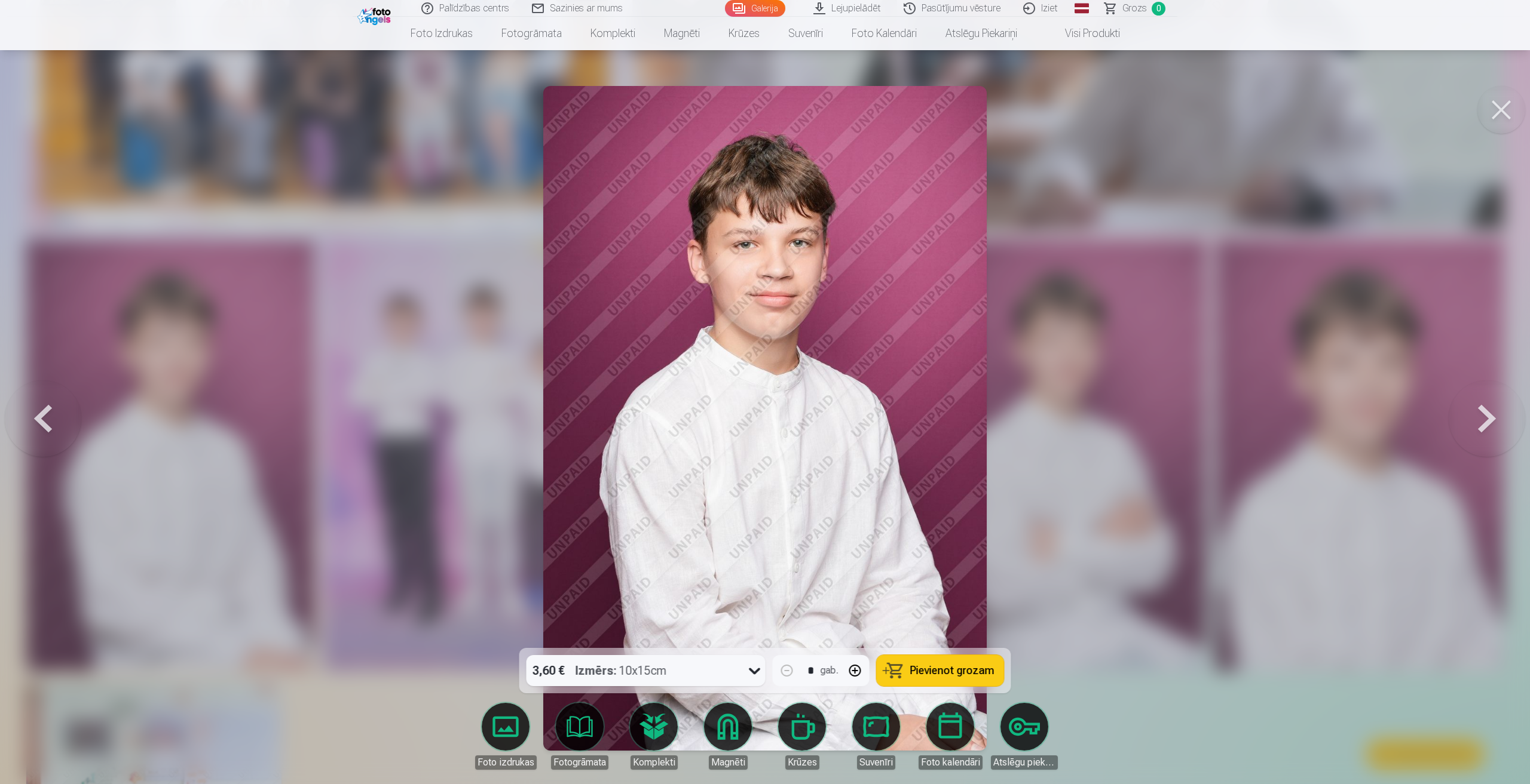
click at [1479, 410] on button at bounding box center [1487, 419] width 77 height 435
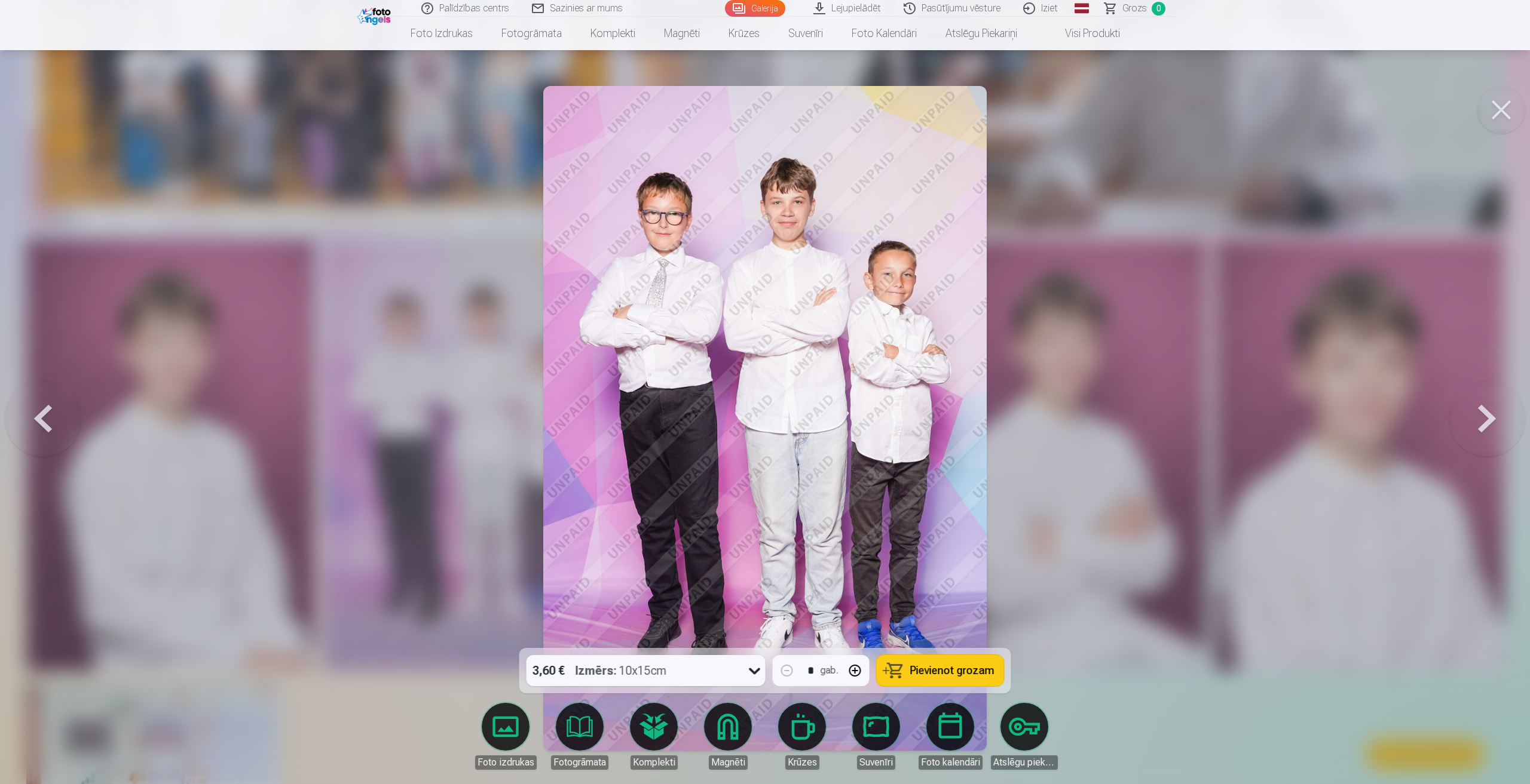
click at [1479, 410] on button at bounding box center [1487, 419] width 77 height 435
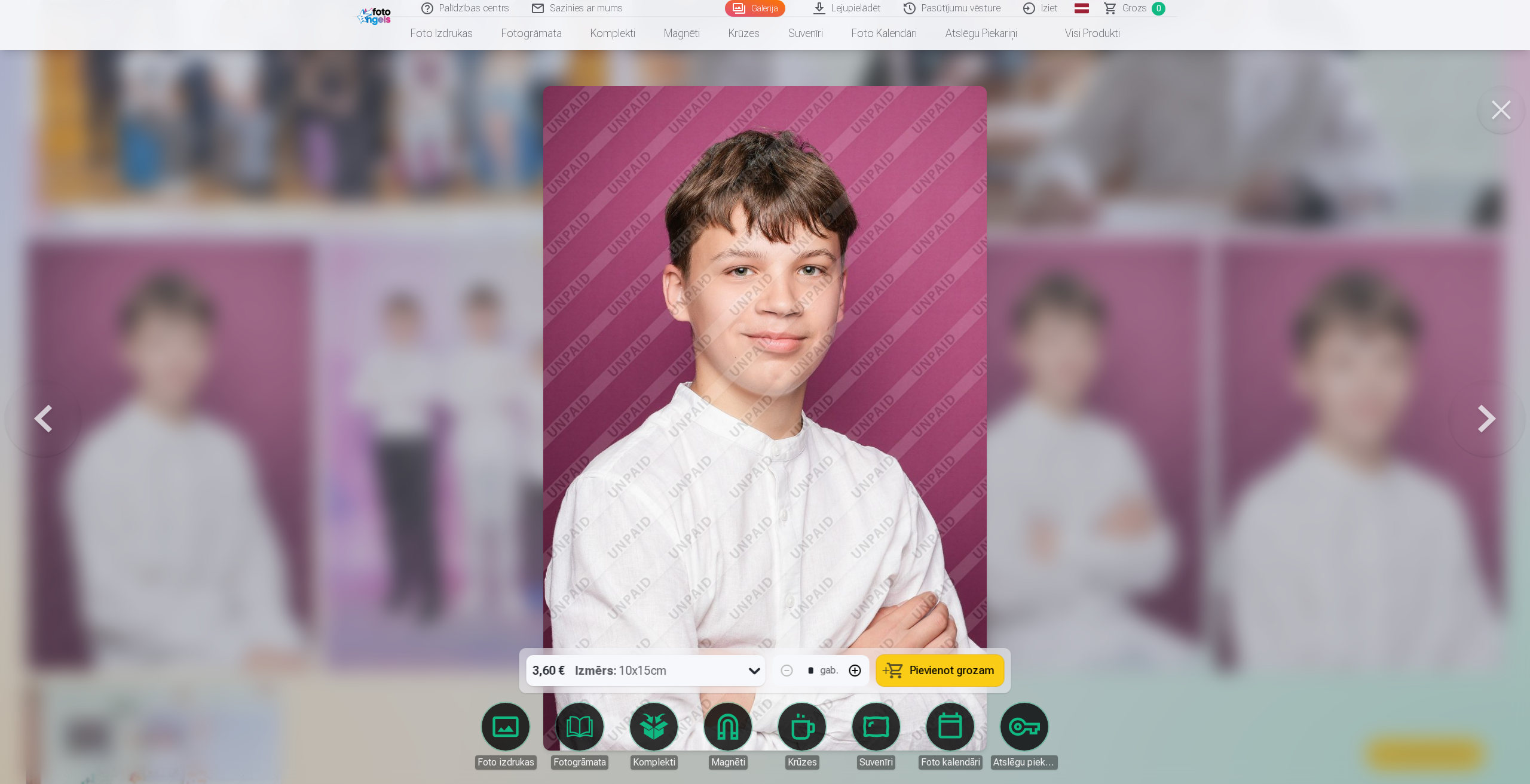
click at [1484, 412] on button at bounding box center [1487, 419] width 77 height 435
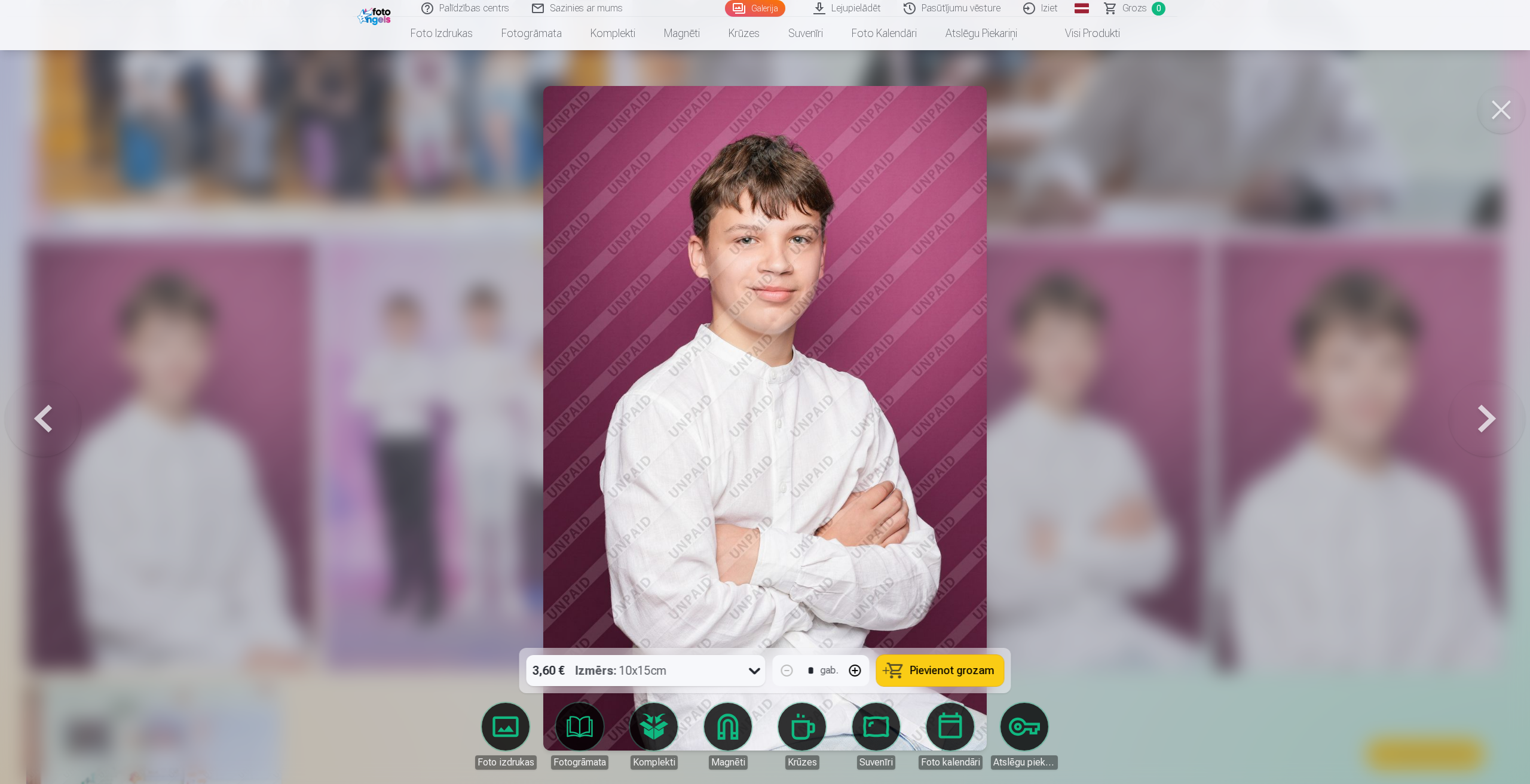
click at [1489, 413] on button at bounding box center [1487, 419] width 77 height 435
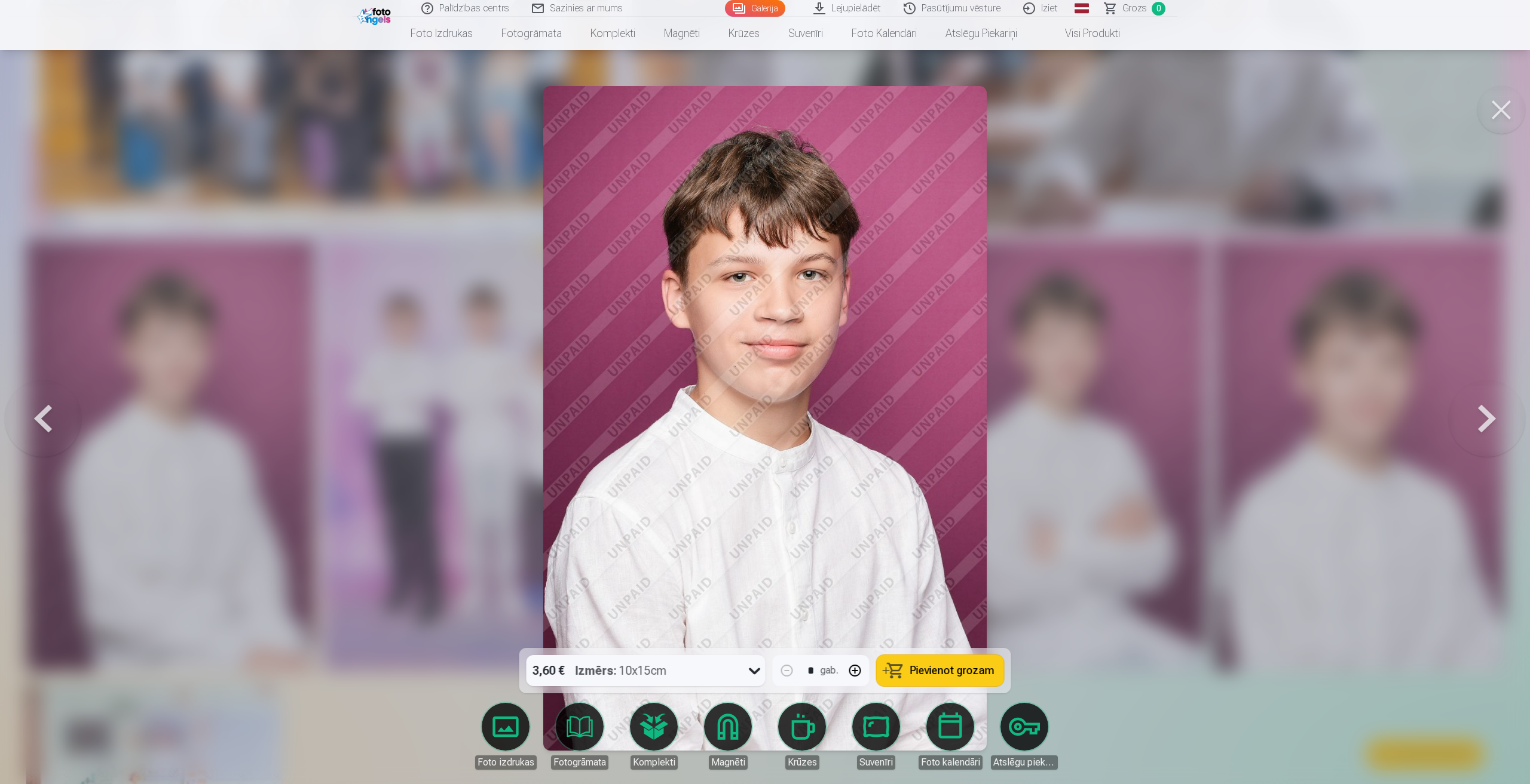
click at [1480, 410] on button at bounding box center [1487, 419] width 77 height 435
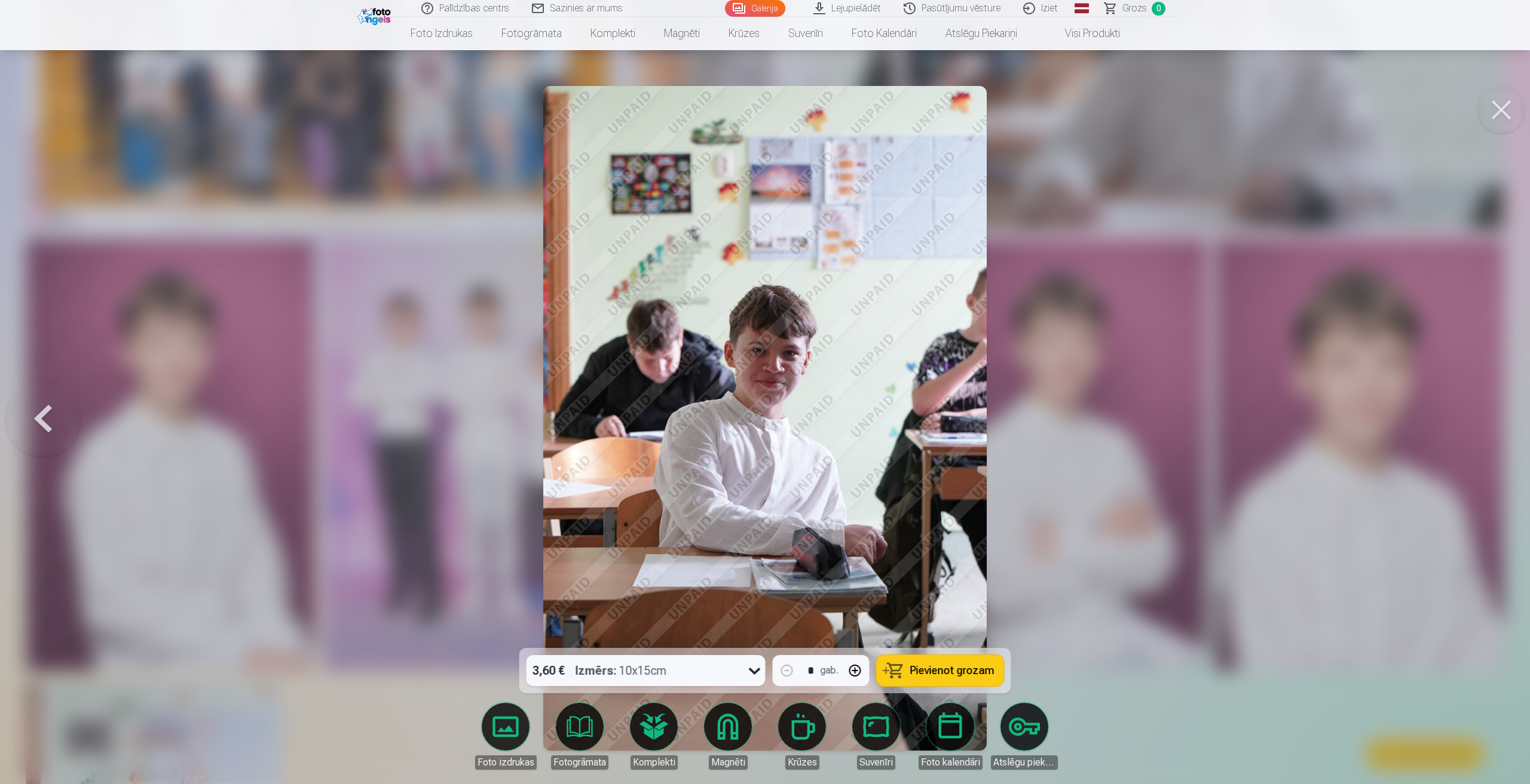
click at [1505, 97] on button at bounding box center [1501, 110] width 48 height 48
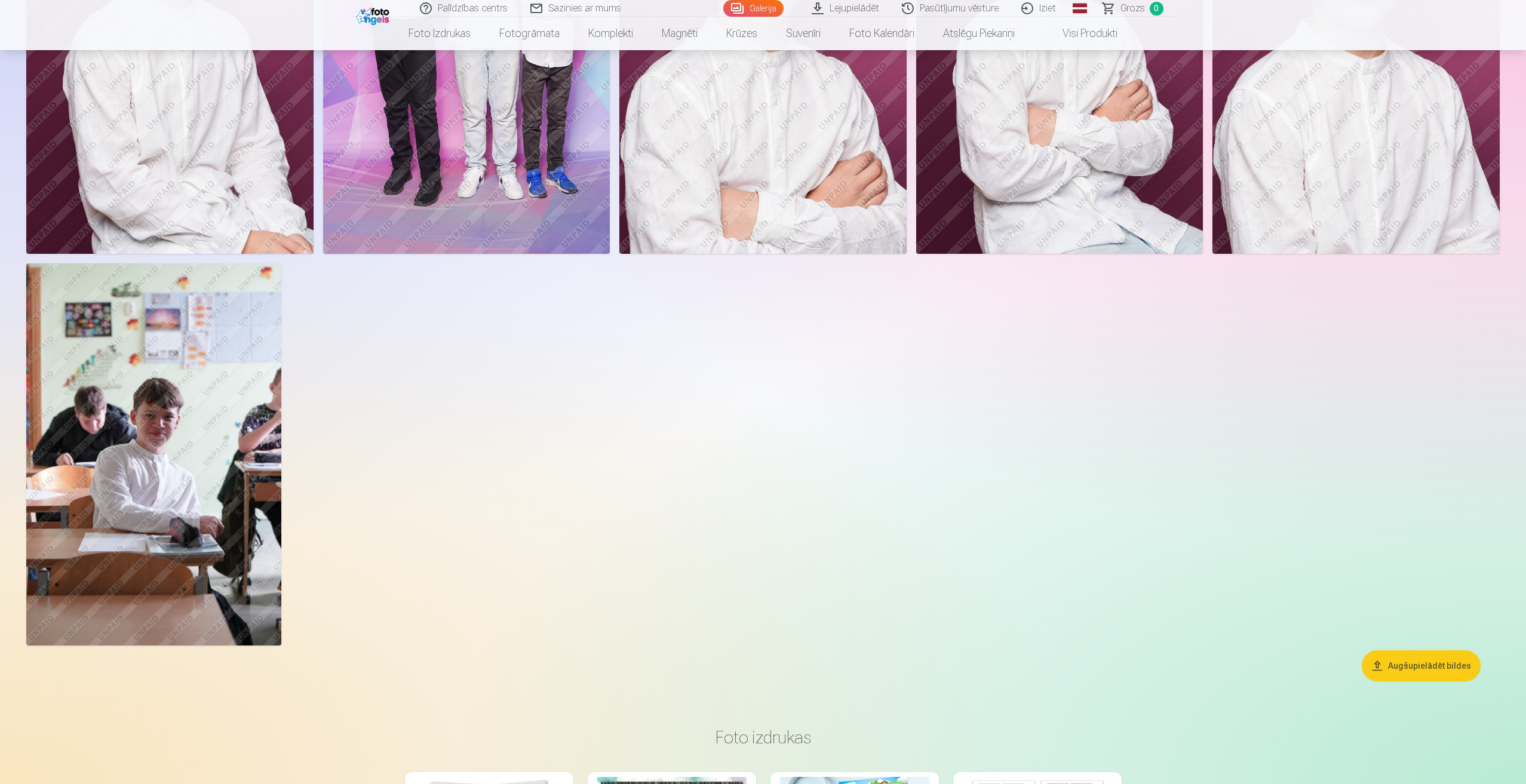
scroll to position [716, 0]
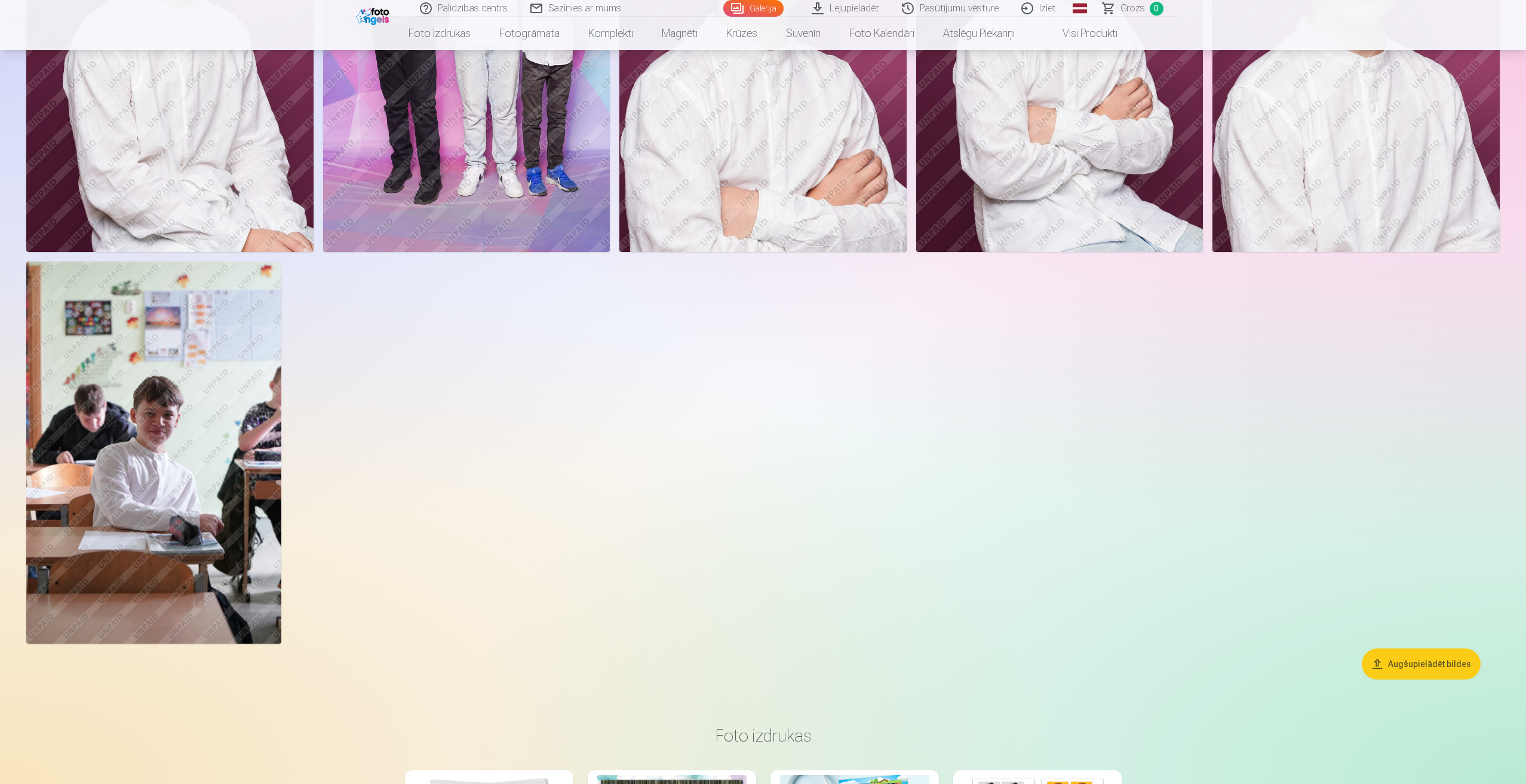
click at [531, 436] on div at bounding box center [762, 30] width 1483 height 1239
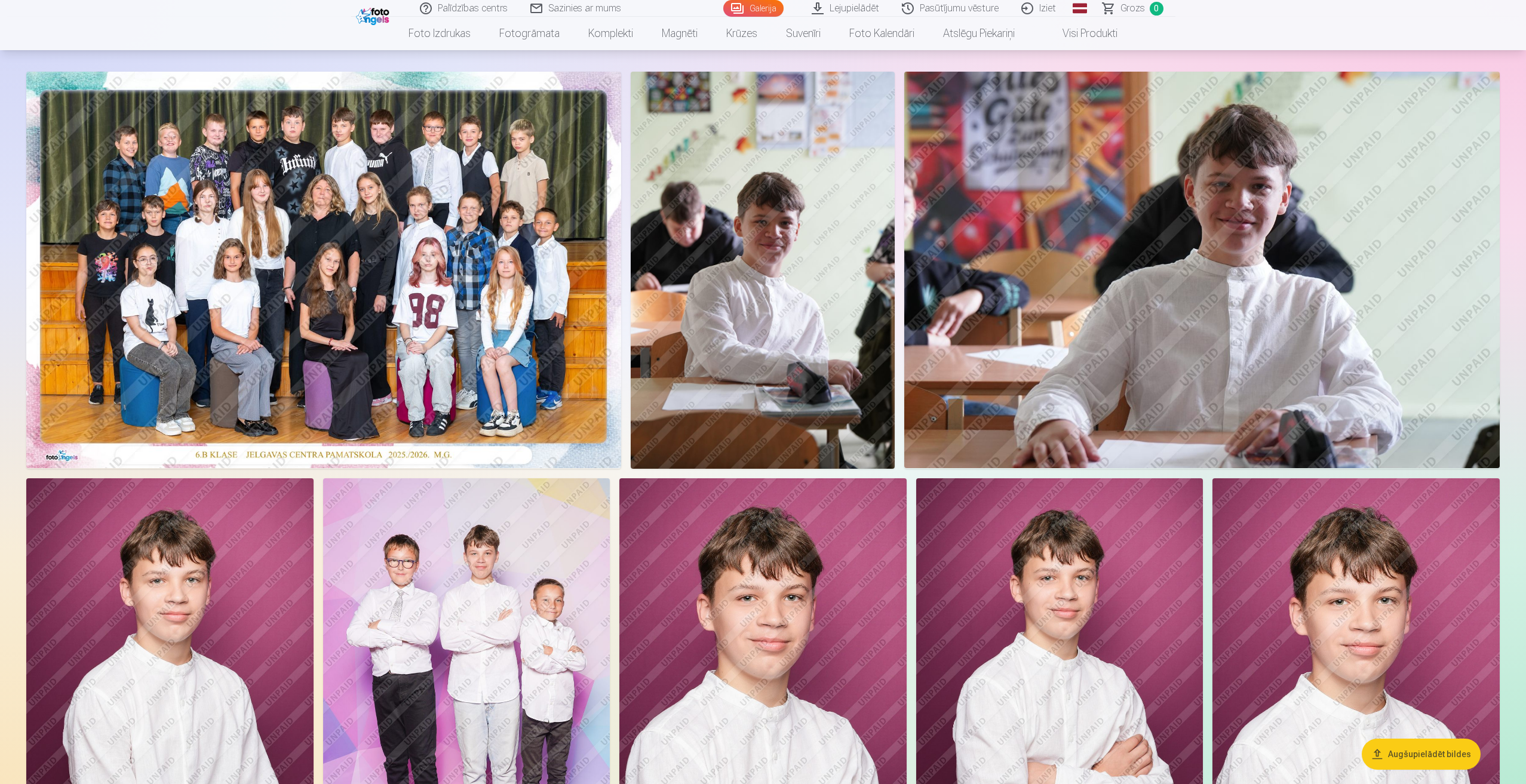
scroll to position [0, 0]
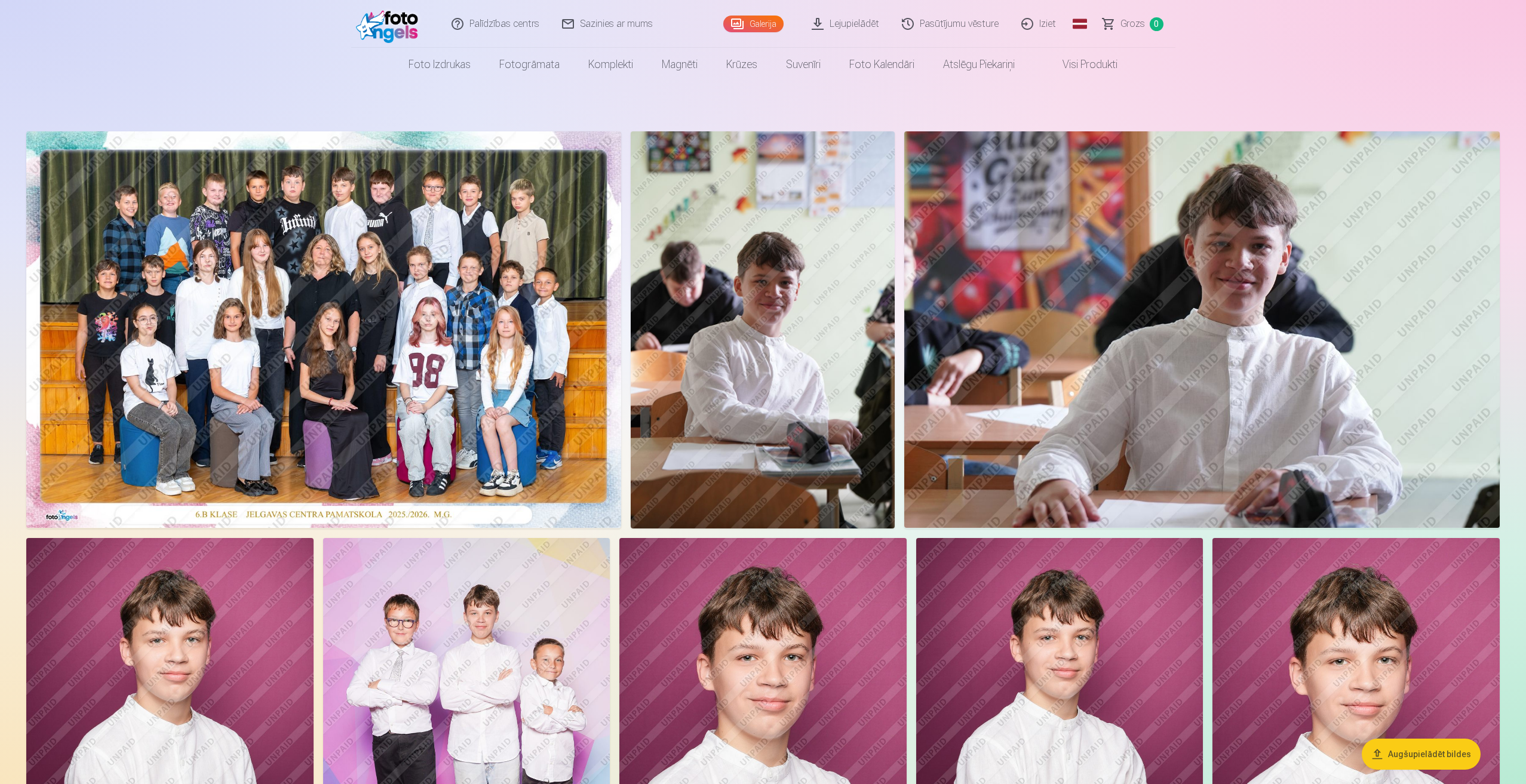
click at [960, 30] on link "Pasūtījumu vēsture" at bounding box center [951, 24] width 120 height 48
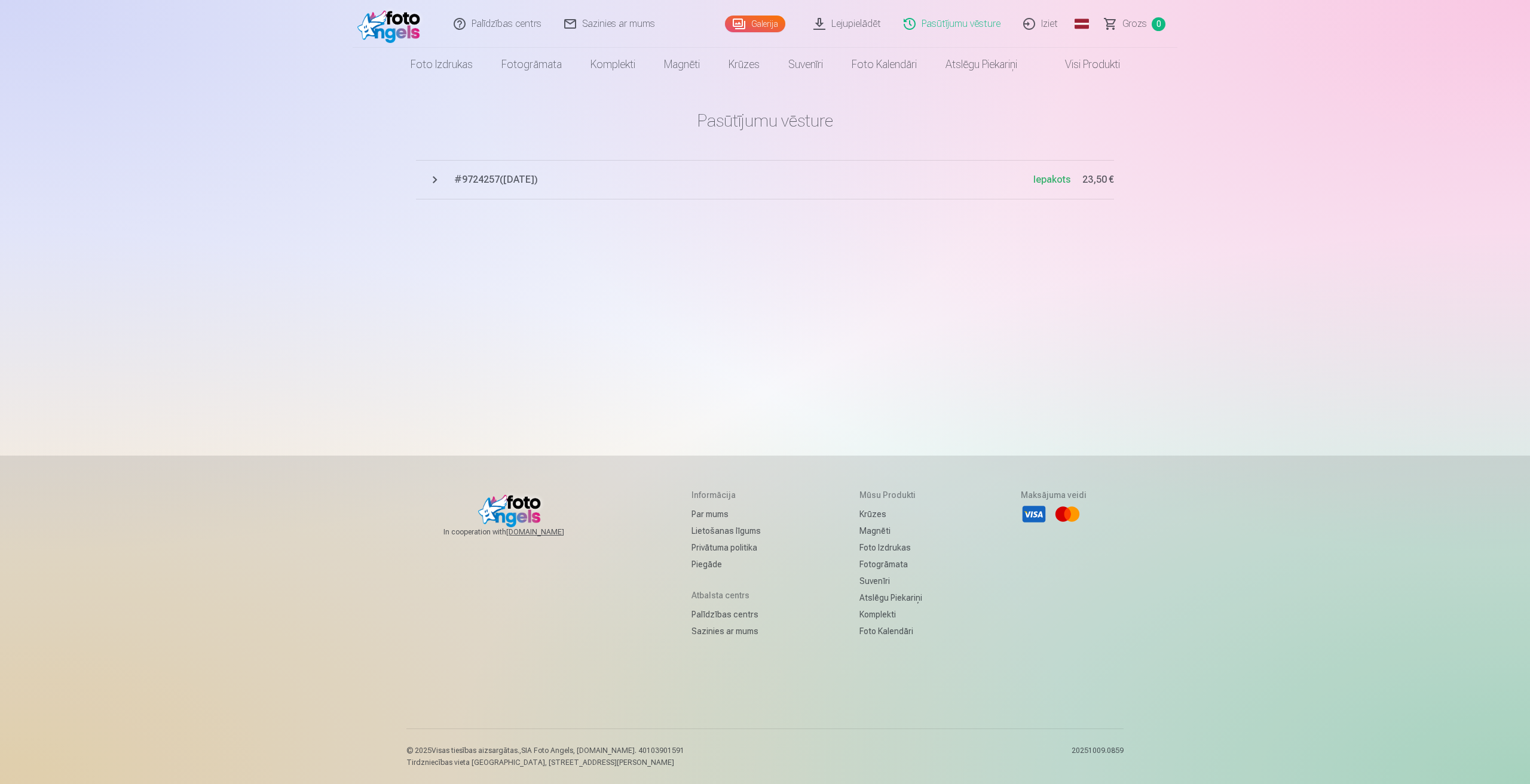
click at [475, 176] on span "# 9724257 ( 5.10.2025 )" at bounding box center [744, 180] width 579 height 14
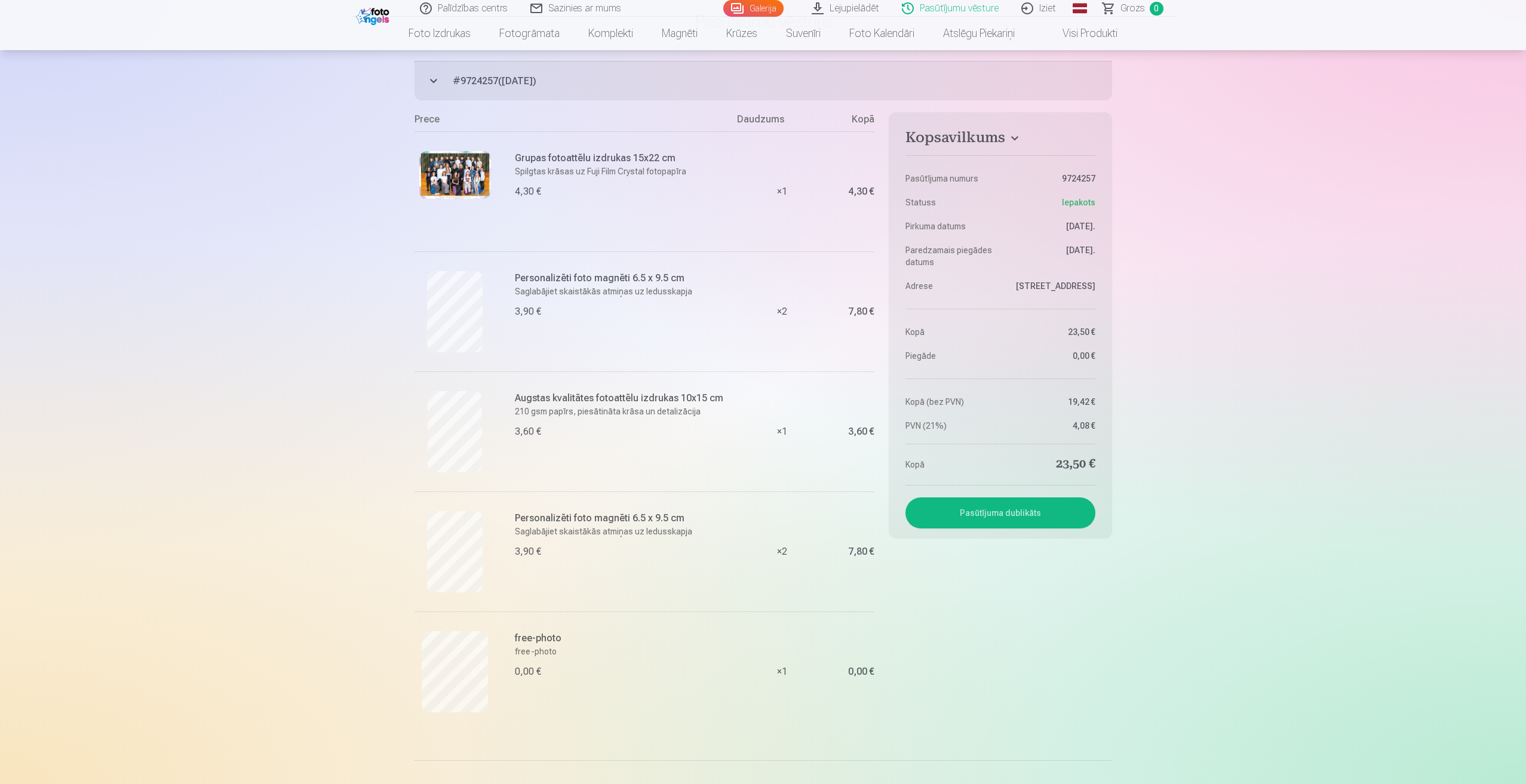
scroll to position [120, 0]
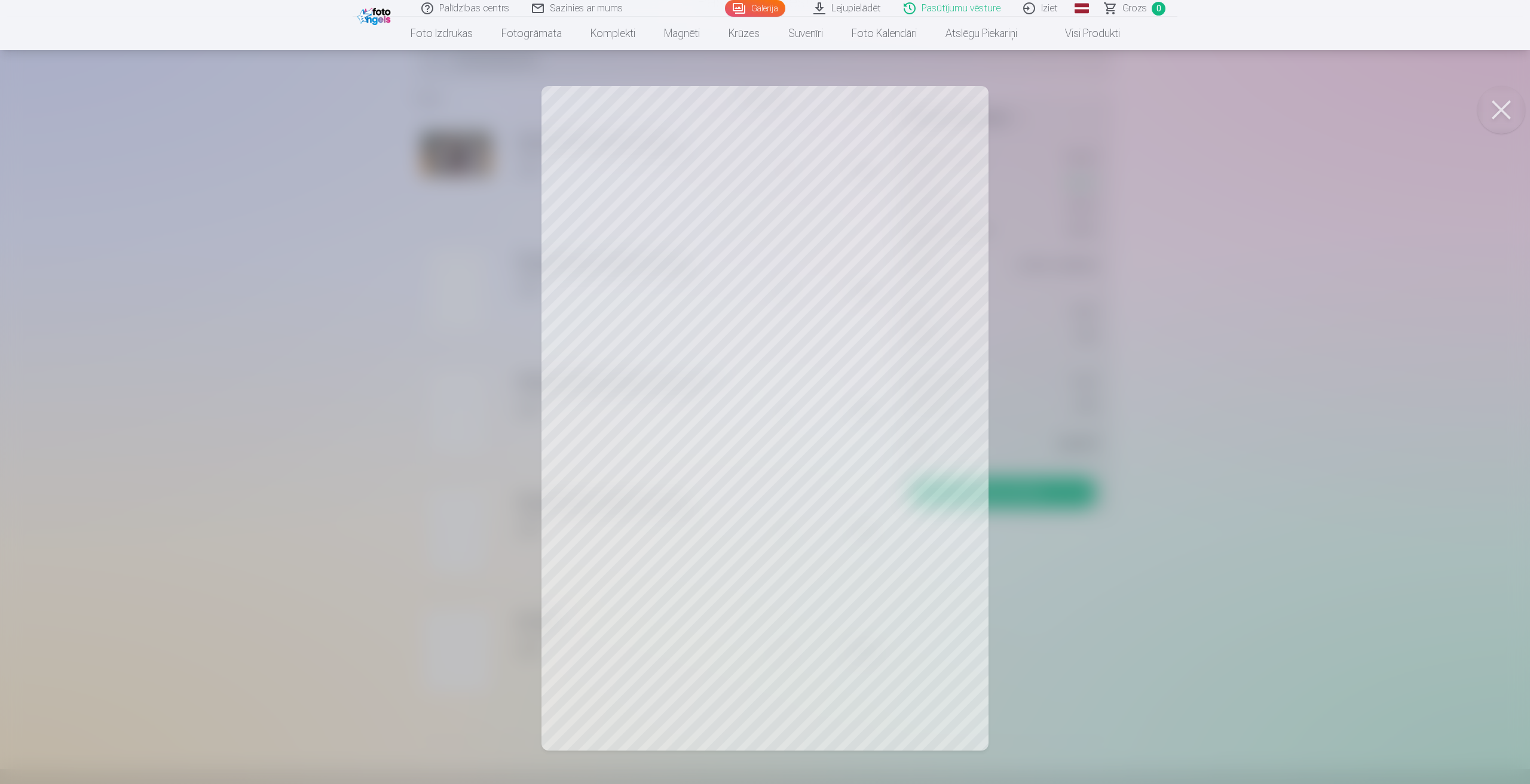
click at [758, 382] on div at bounding box center [765, 392] width 1530 height 784
click at [1498, 103] on button at bounding box center [1501, 110] width 48 height 48
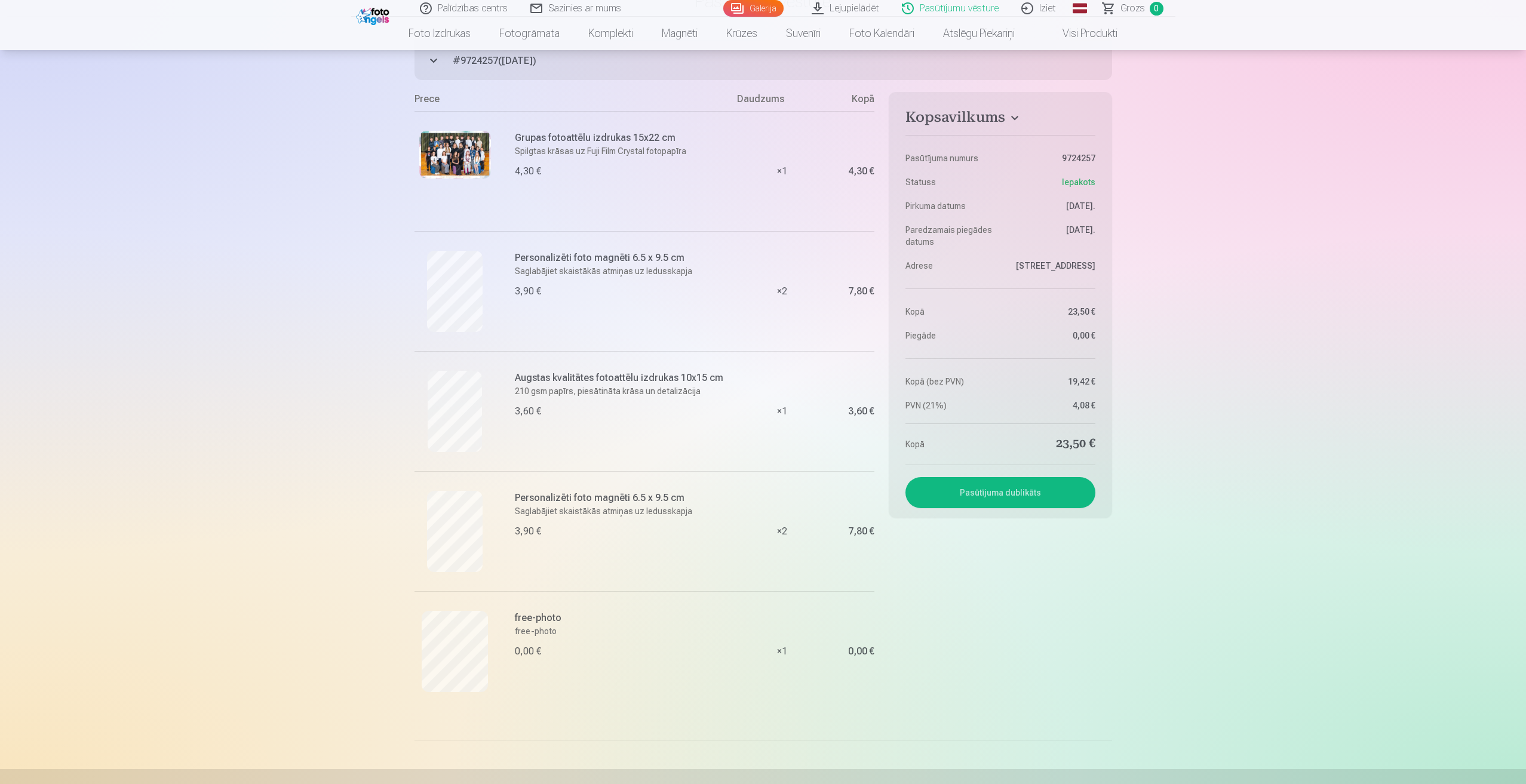
click at [837, 7] on link "Lejupielādēt" at bounding box center [846, 8] width 90 height 17
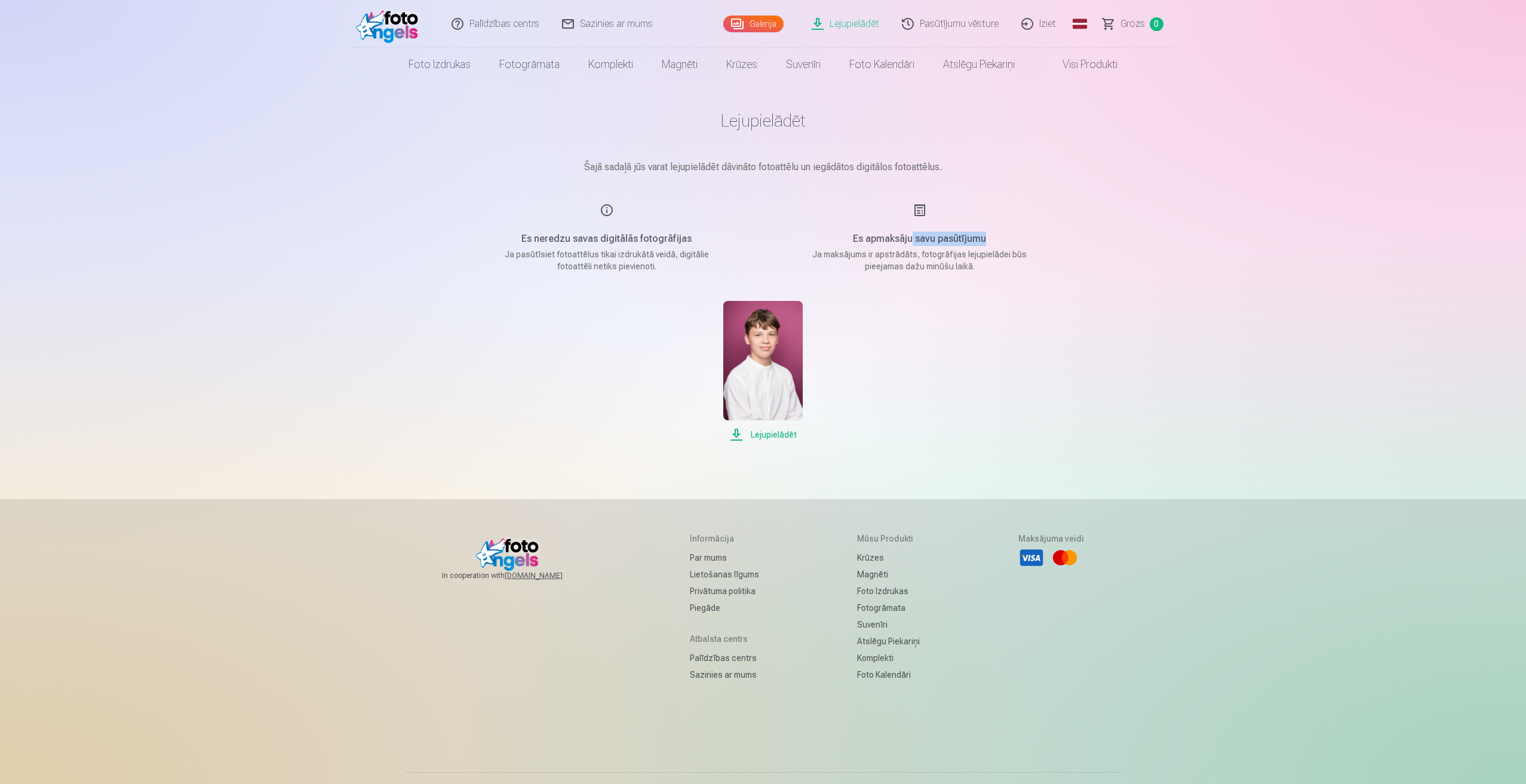
drag, startPoint x: 913, startPoint y: 237, endPoint x: 997, endPoint y: 238, distance: 84.0
click at [997, 238] on h5 "Es apmaksāju savu pasūtījumu" at bounding box center [920, 239] width 227 height 14
click at [1009, 237] on h5 "Es apmaksāju savu pasūtījumu" at bounding box center [920, 239] width 227 height 14
drag, startPoint x: 588, startPoint y: 237, endPoint x: 688, endPoint y: 236, distance: 100.0
click at [681, 237] on h5 "Es neredzu savas digitālās fotogrāfijas" at bounding box center [607, 239] width 227 height 14
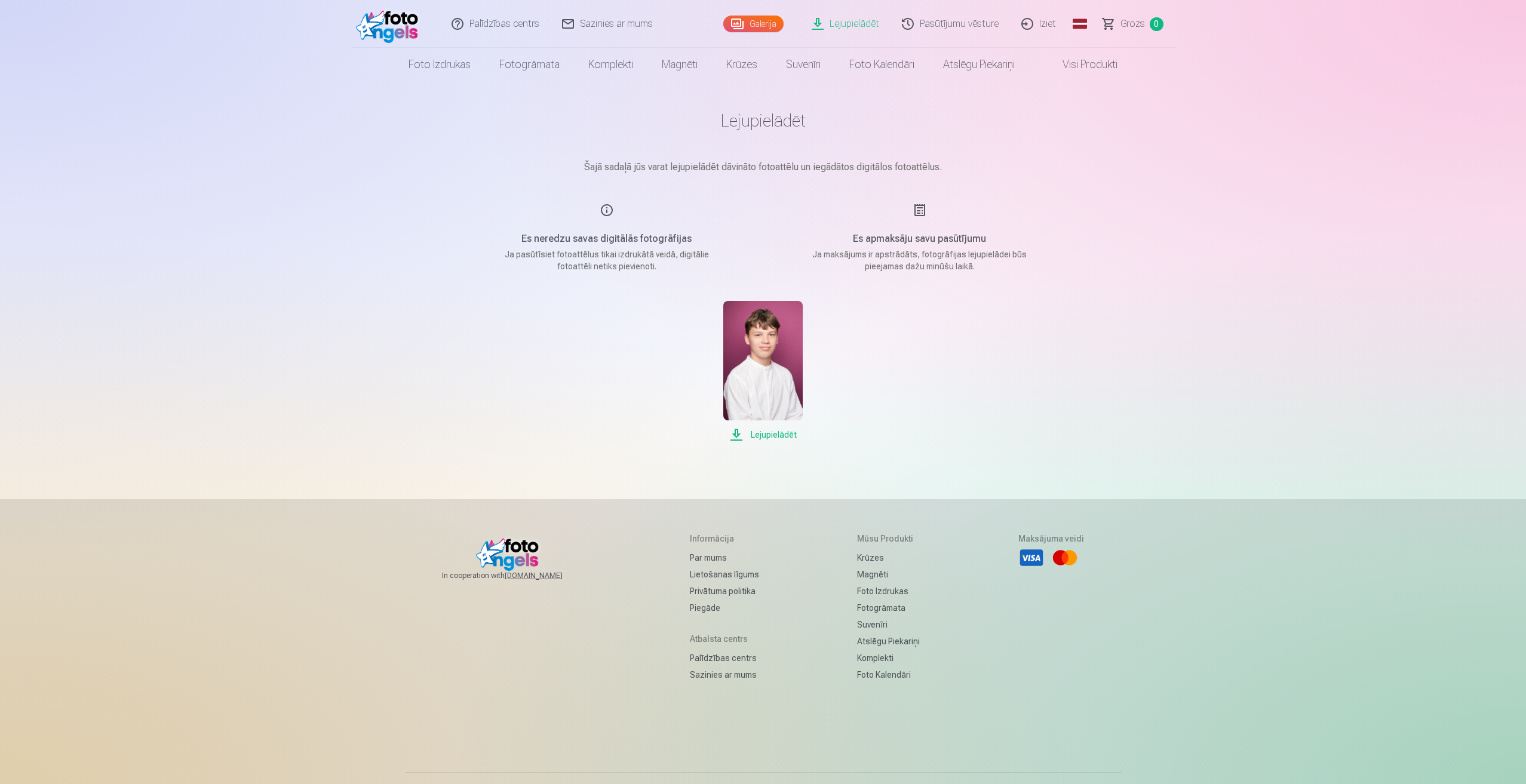
click at [689, 236] on h5 "Es neredzu savas digitālās fotogrāfijas" at bounding box center [607, 239] width 227 height 14
drag, startPoint x: 532, startPoint y: 255, endPoint x: 623, endPoint y: 256, distance: 91.0
click at [610, 257] on p "Ja pasūtīsiet fotoattēlus tikai izdrukātā veidā, digitālie fotoattēli netiks pi…" at bounding box center [607, 260] width 227 height 24
drag, startPoint x: 639, startPoint y: 256, endPoint x: 662, endPoint y: 256, distance: 23.0
click at [641, 256] on p "Ja pasūtīsiet fotoattēlus tikai izdrukātā veidā, digitālie fotoattēli netiks pi…" at bounding box center [607, 260] width 227 height 24
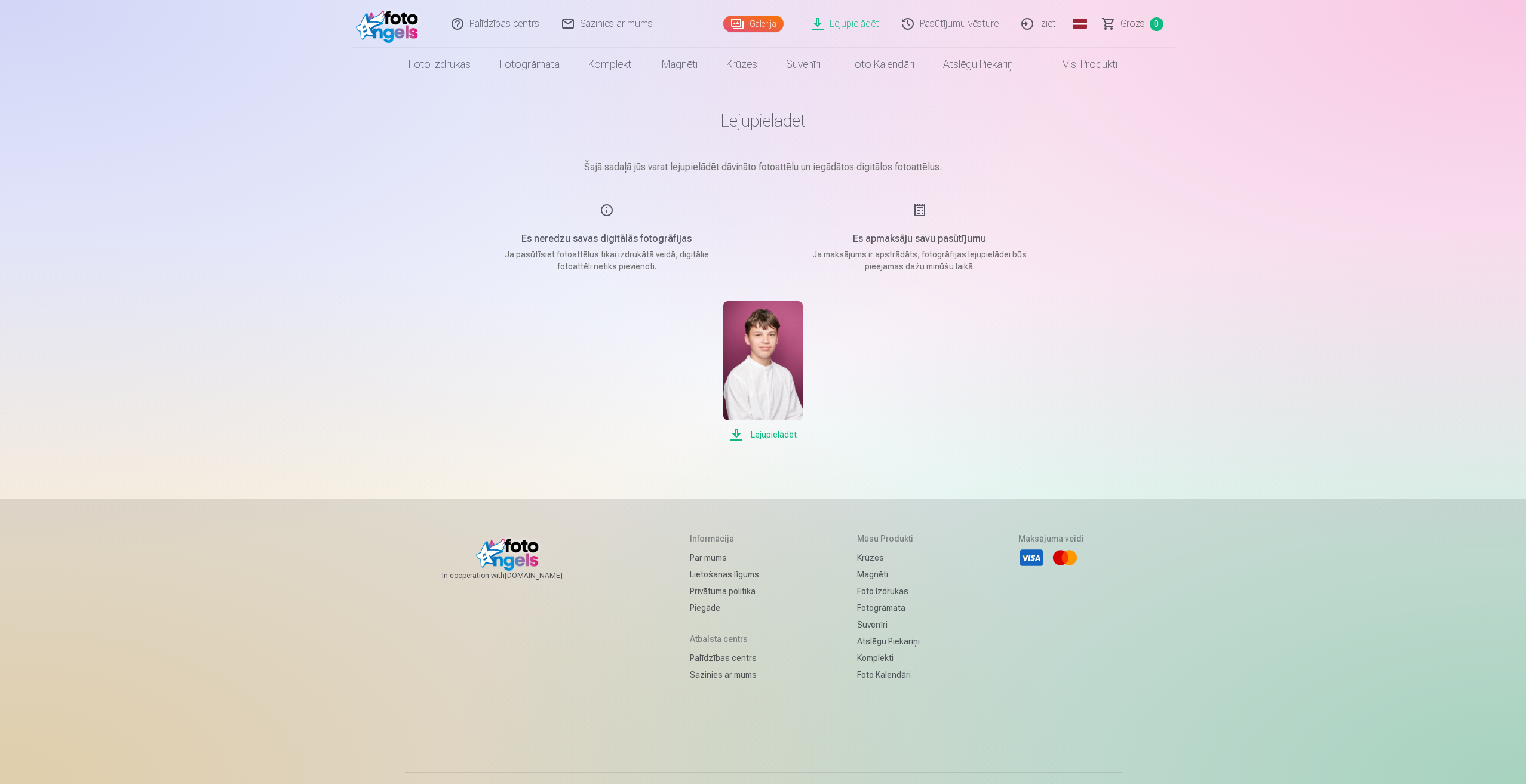
click at [636, 256] on p "Ja pasūtīsiet fotoattēlus tikai izdrukātā veidā, digitālie fotoattēli netiks pi…" at bounding box center [607, 260] width 227 height 24
drag, startPoint x: 620, startPoint y: 261, endPoint x: 652, endPoint y: 268, distance: 32.8
click at [648, 268] on p "Ja pasūtīsiet fotoattēlus tikai izdrukātā veidā, digitālie fotoattēli netiks pi…" at bounding box center [607, 260] width 227 height 24
click at [655, 268] on p "Ja pasūtīsiet fotoattēlus tikai izdrukātā veidā, digitālie fotoattēli netiks pi…" at bounding box center [607, 260] width 227 height 24
drag, startPoint x: 653, startPoint y: 267, endPoint x: 580, endPoint y: 262, distance: 73.2
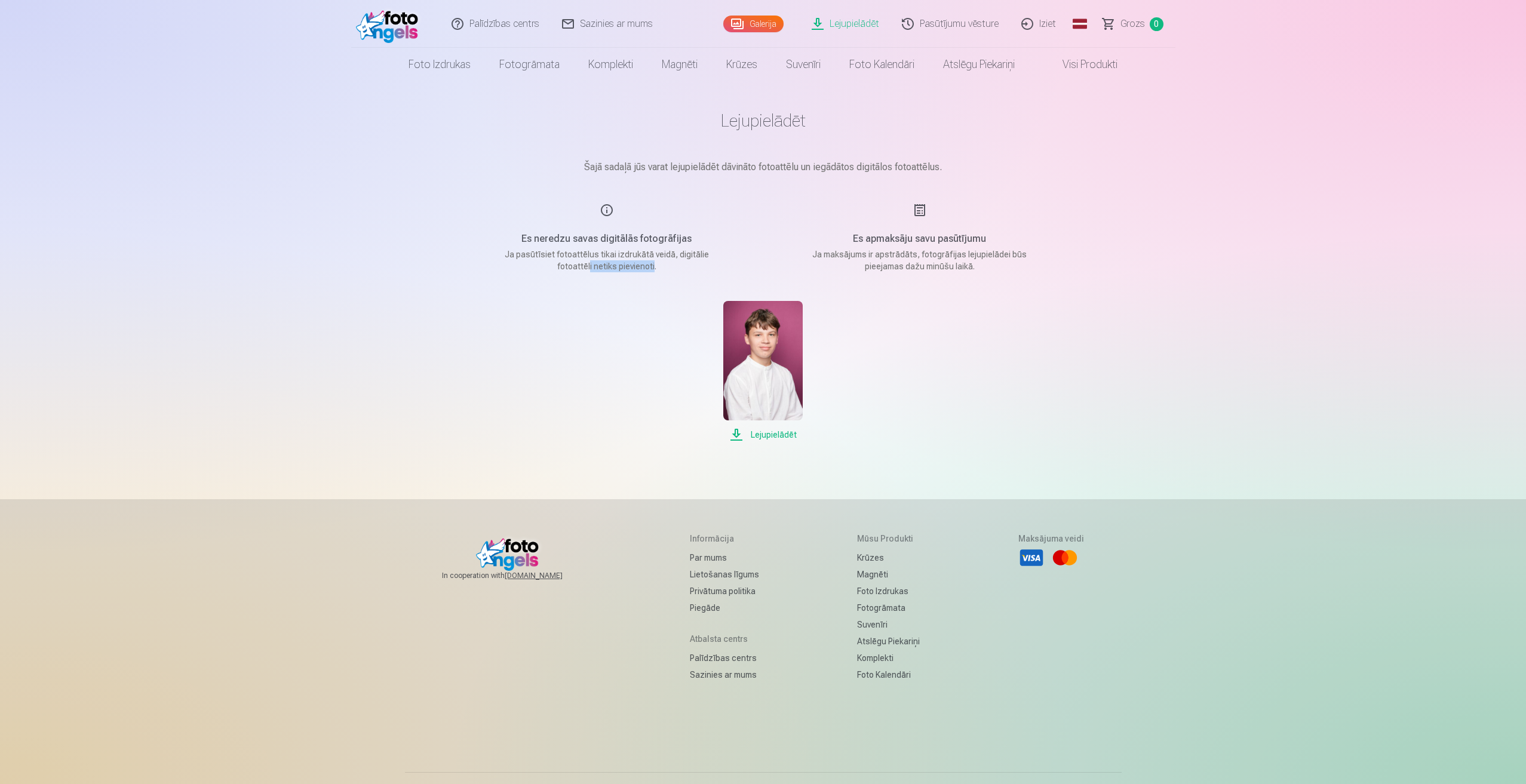
click at [580, 262] on p "Ja pasūtīsiet fotoattēlus tikai izdrukātā veidā, digitālie fotoattēli netiks pi…" at bounding box center [607, 260] width 227 height 24
click at [578, 261] on p "Ja pasūtīsiet fotoattēlus tikai izdrukātā veidā, digitālie fotoattēli netiks pi…" at bounding box center [607, 260] width 227 height 24
drag, startPoint x: 593, startPoint y: 170, endPoint x: 760, endPoint y: 170, distance: 167.0
click at [740, 170] on p "Šajā sadaļā jūs varat lejupielādēt dāvināto fotoattēlu un iegādātos digitālos f…" at bounding box center [764, 167] width 598 height 14
click at [760, 170] on p "Šajā sadaļā jūs varat lejupielādēt dāvināto fotoattēlu un iegādātos digitālos f…" at bounding box center [764, 167] width 598 height 14
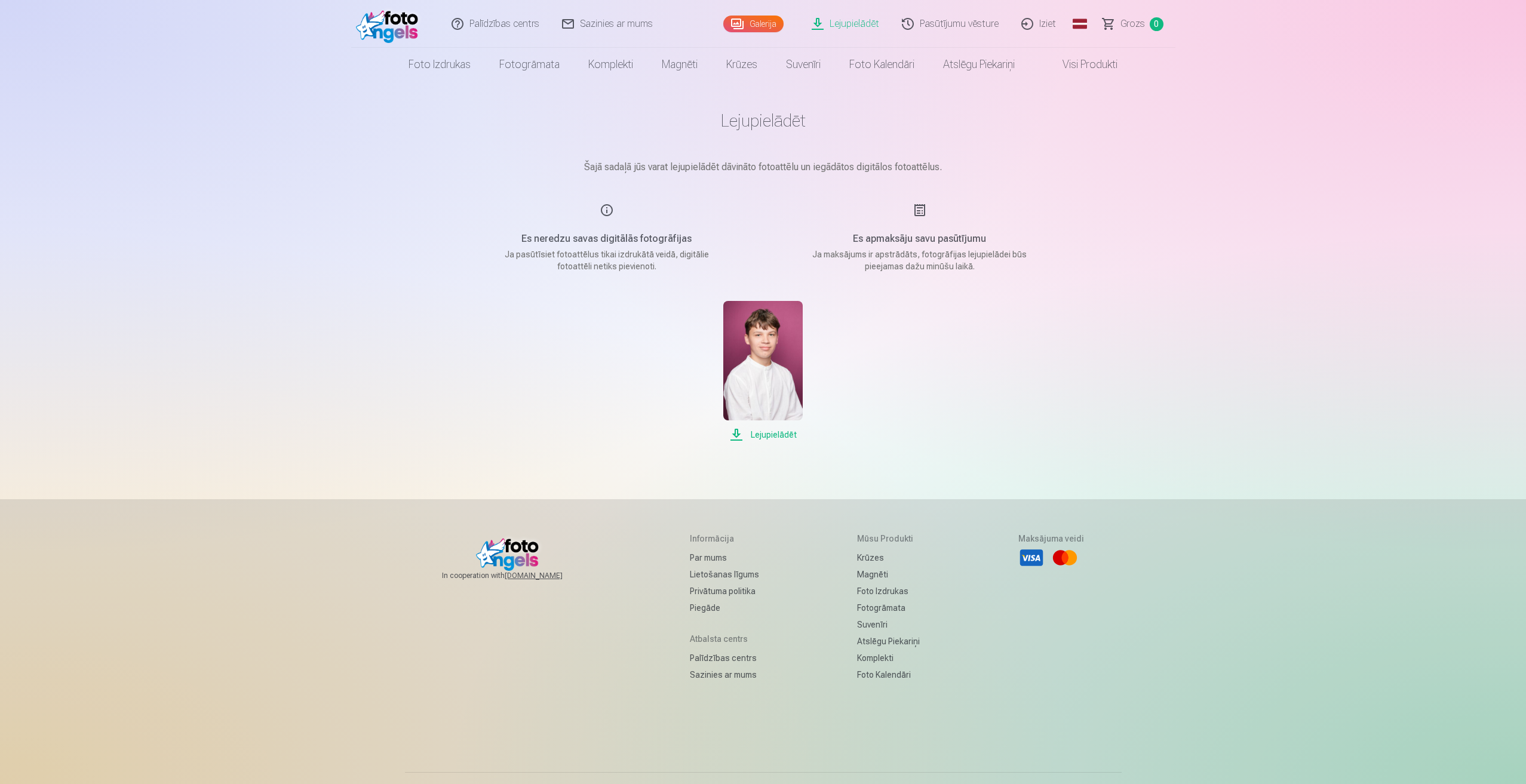
click at [911, 173] on p "Šajā sadaļā jūs varat lejupielādēt dāvināto fotoattēlu un iegādātos digitālos f…" at bounding box center [764, 167] width 598 height 14
drag, startPoint x: 942, startPoint y: 170, endPoint x: 796, endPoint y: 170, distance: 146.0
click at [796, 170] on p "Šajā sadaļā jūs varat lejupielādēt dāvināto fotoattēlu un iegādātos digitālos f…" at bounding box center [764, 167] width 598 height 14
click at [935, 30] on link "Pasūtījumu vēsture" at bounding box center [951, 24] width 120 height 48
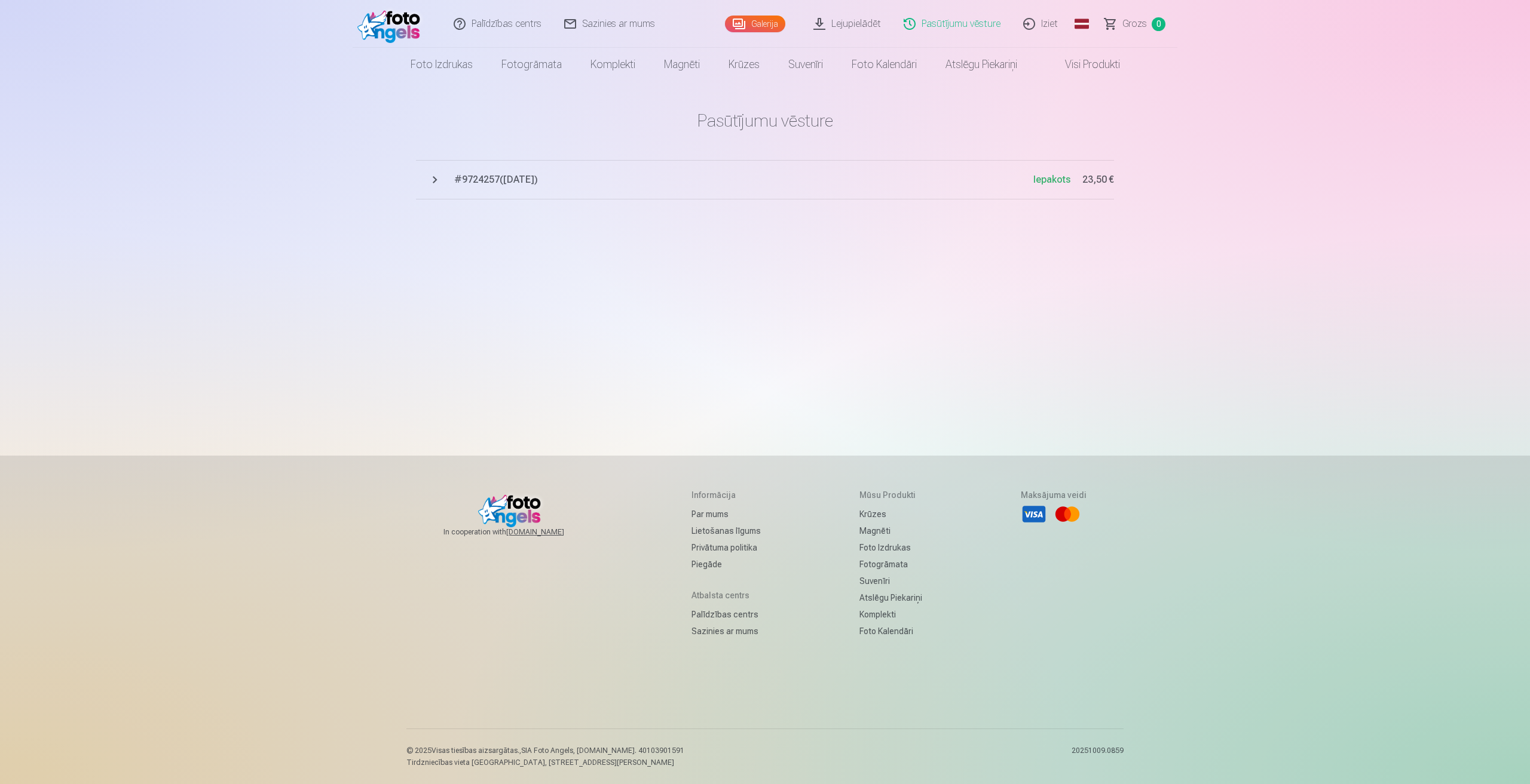
click at [490, 179] on span "# 9724257 ( 5.10.2025 )" at bounding box center [744, 180] width 579 height 14
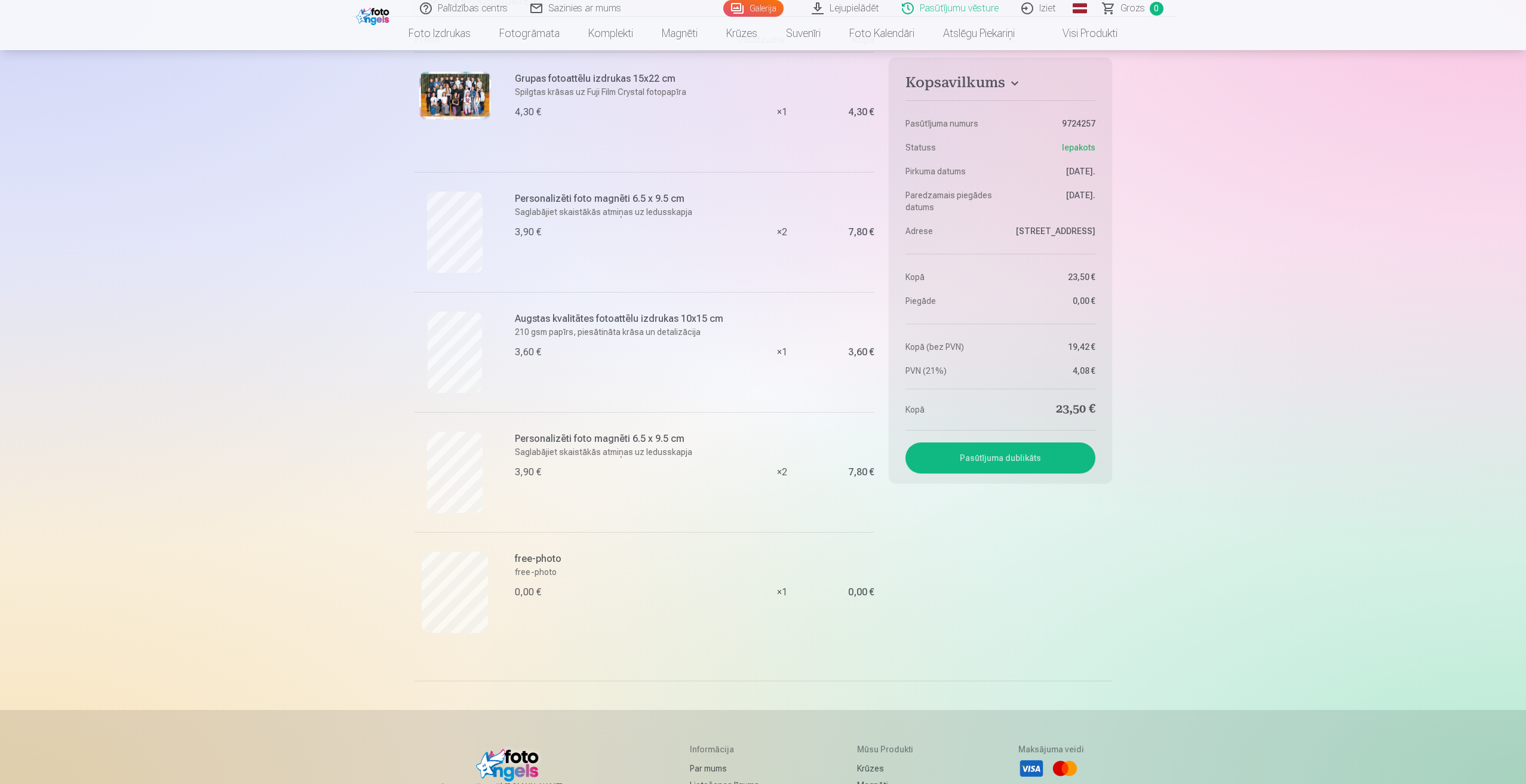
scroll to position [179, 0]
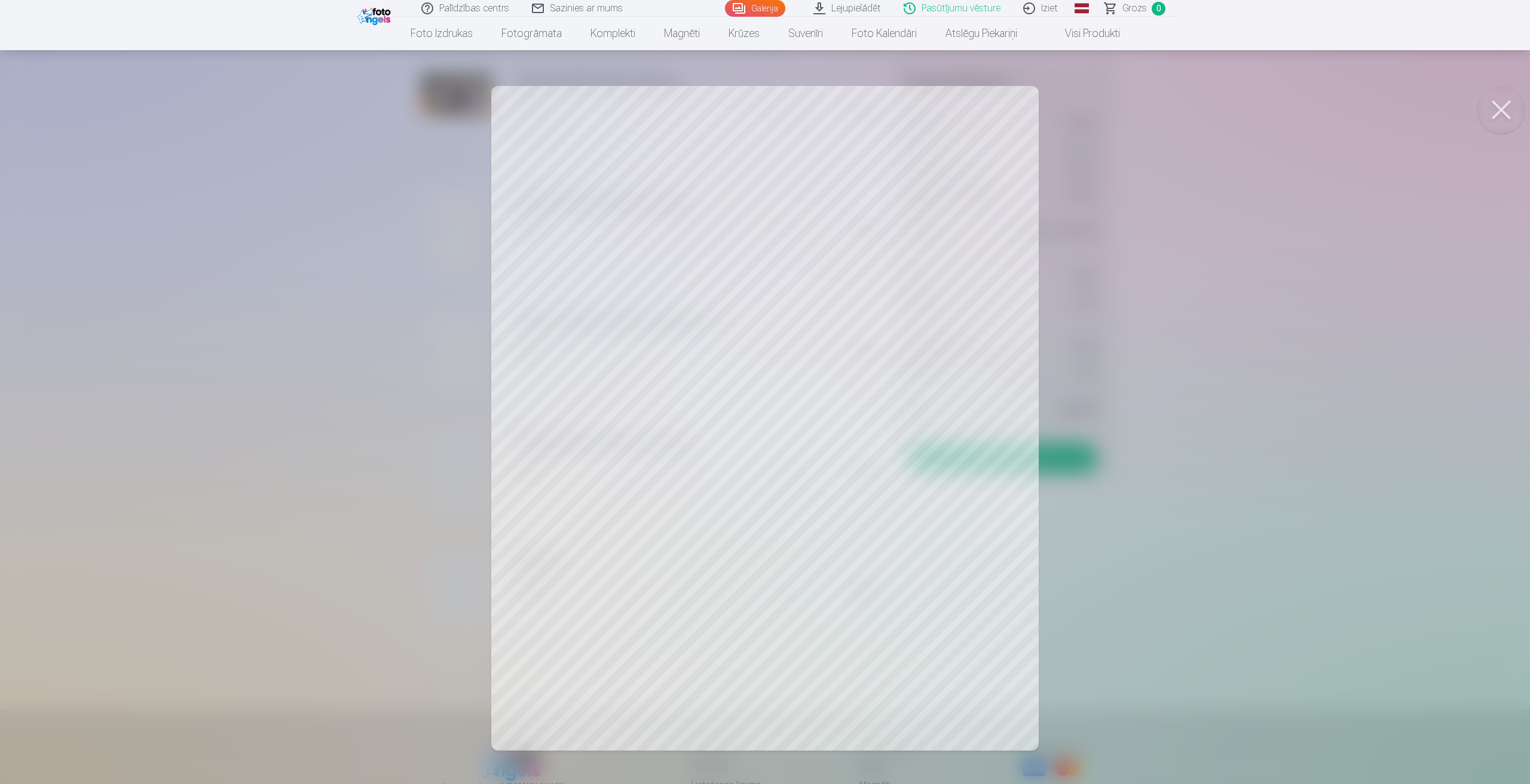
click at [542, 682] on div at bounding box center [765, 392] width 1530 height 784
click at [559, 684] on div at bounding box center [765, 392] width 1530 height 784
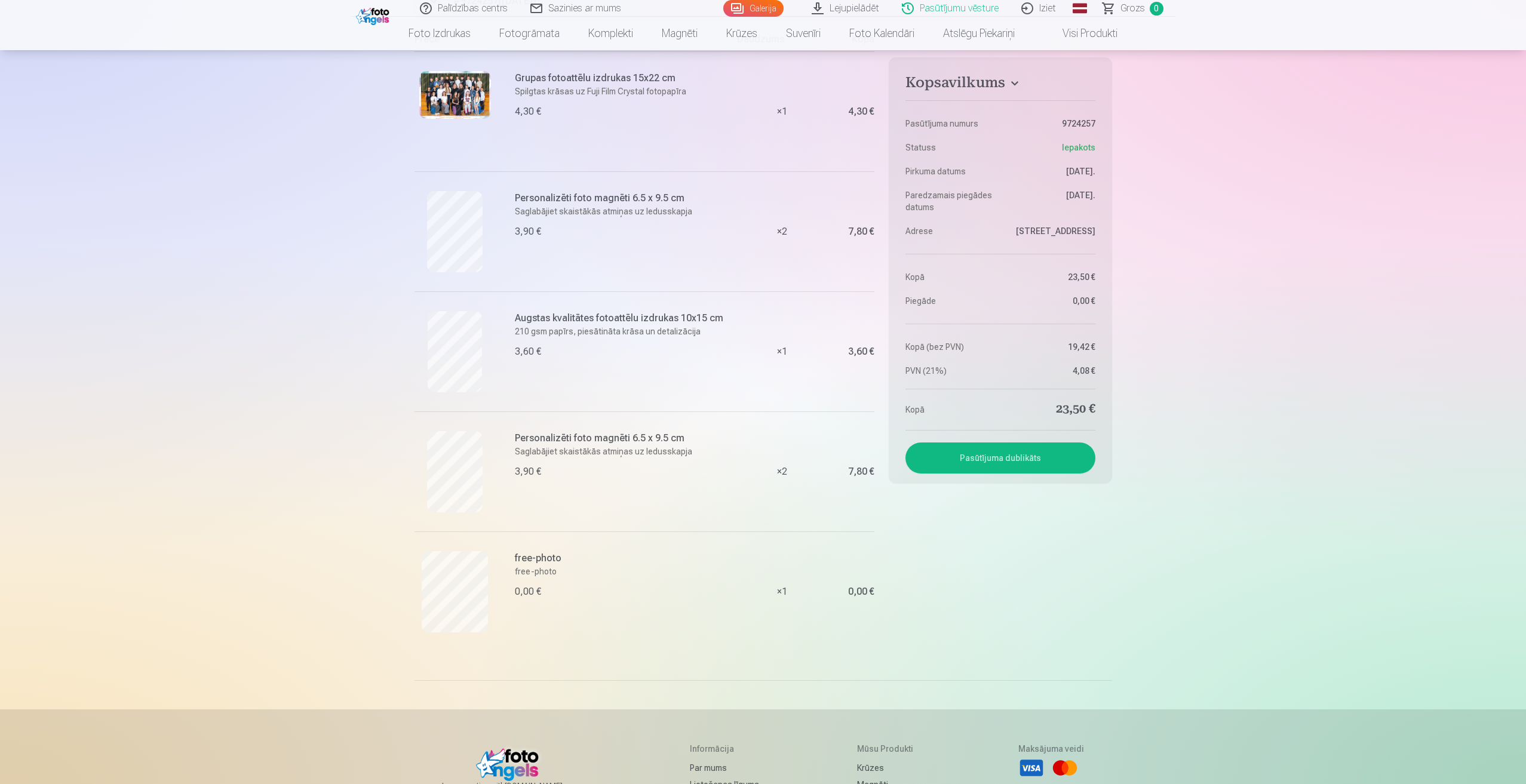
click at [760, 6] on link "Galerija" at bounding box center [753, 8] width 60 height 17
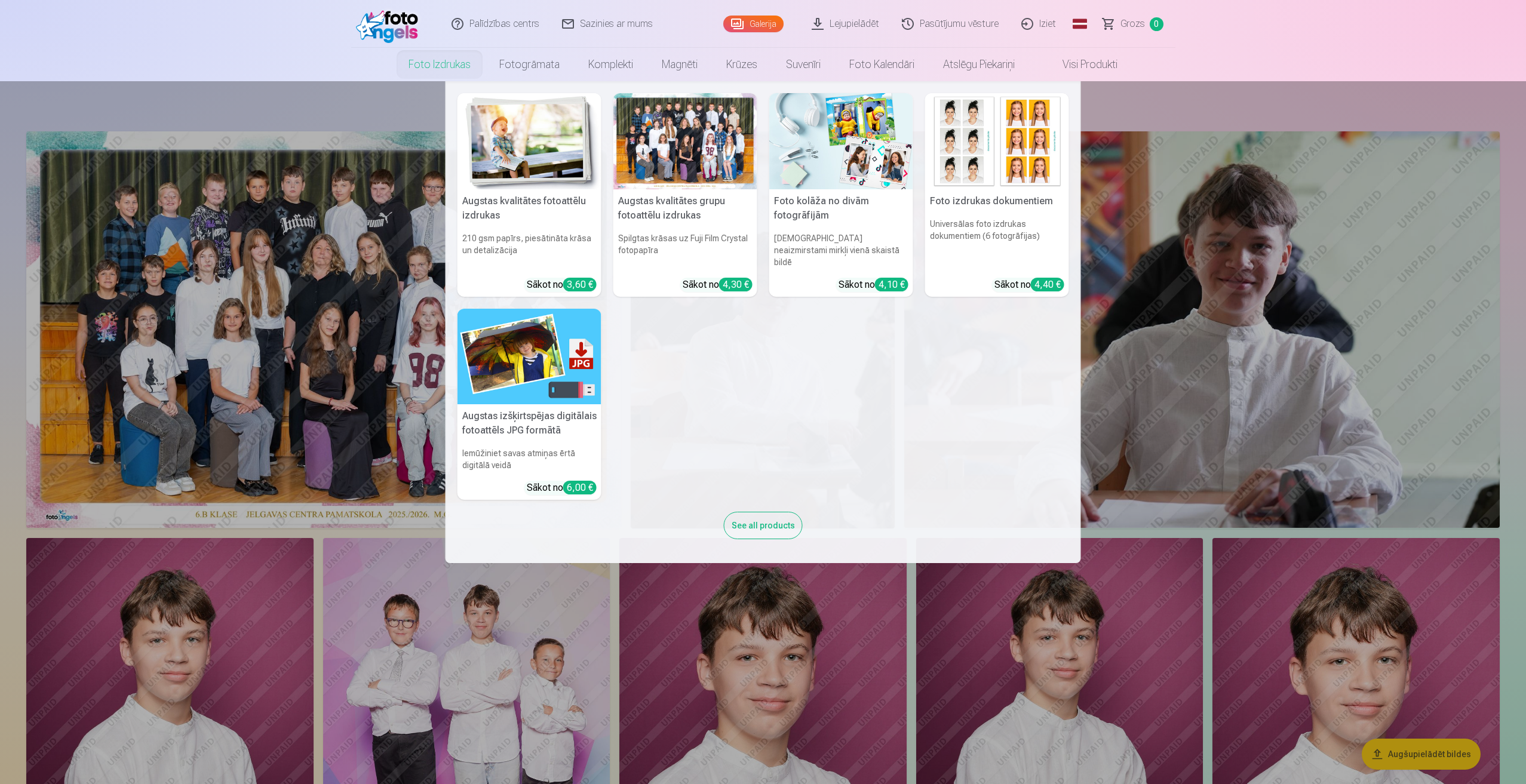
click at [347, 85] on nav "Augstas kvalitātes fotoattēlu izdrukas 210 gsm papīrs, piesātināta krāsa un det…" at bounding box center [763, 322] width 1526 height 482
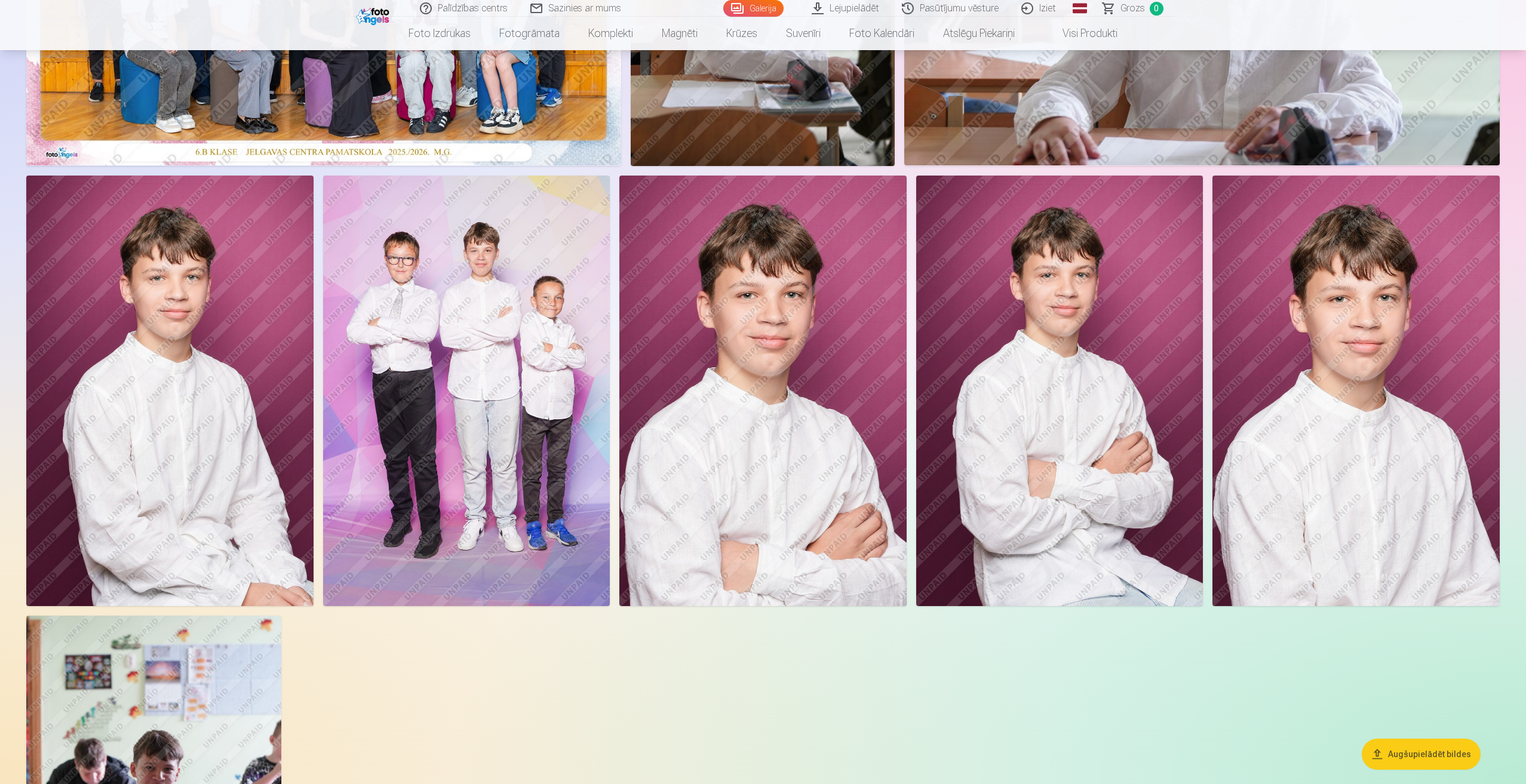
scroll to position [657, 0]
